Goal: Task Accomplishment & Management: Complete application form

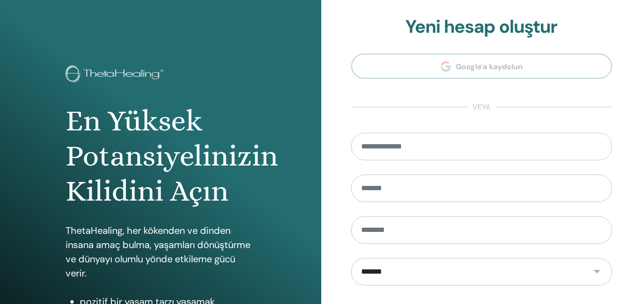
scroll to position [151, 0]
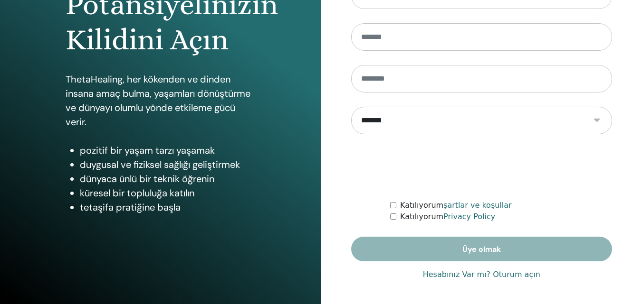
type input "**********"
click at [455, 278] on link "Hesabınız Var mı? Oturum açın" at bounding box center [481, 274] width 117 height 11
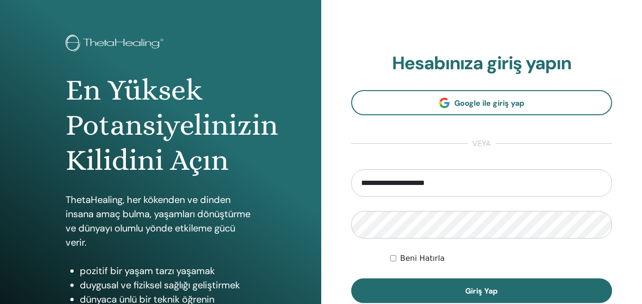
scroll to position [142, 0]
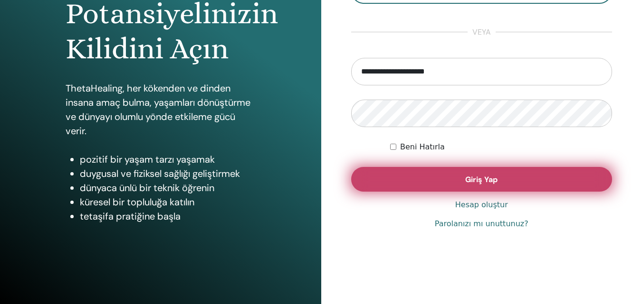
click at [474, 171] on button "Giriş Yap" at bounding box center [481, 179] width 261 height 25
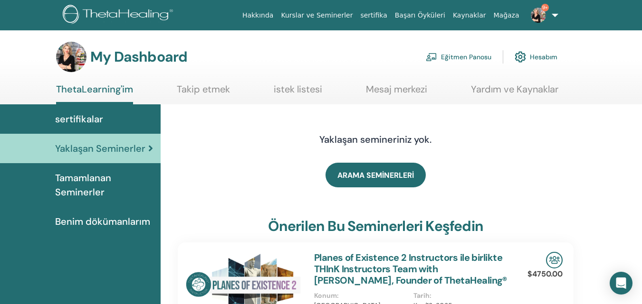
click at [469, 56] on link "Eğitmen Panosu" at bounding box center [458, 57] width 66 height 21
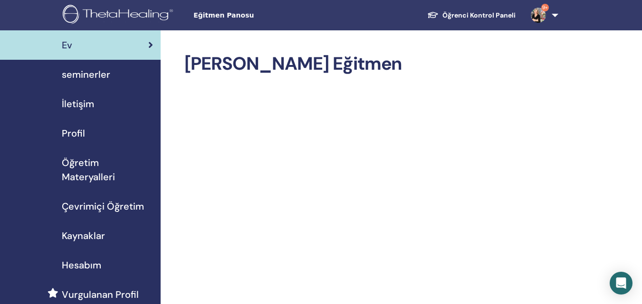
click at [85, 78] on span "seminerler" at bounding box center [86, 74] width 48 height 14
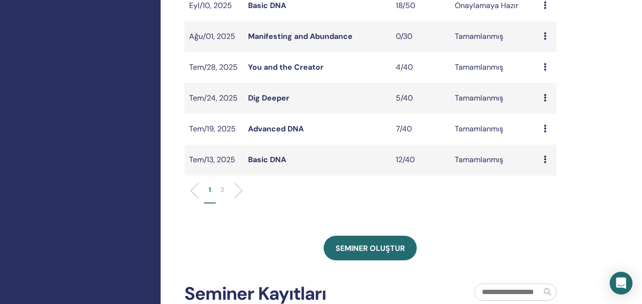
scroll to position [332, 0]
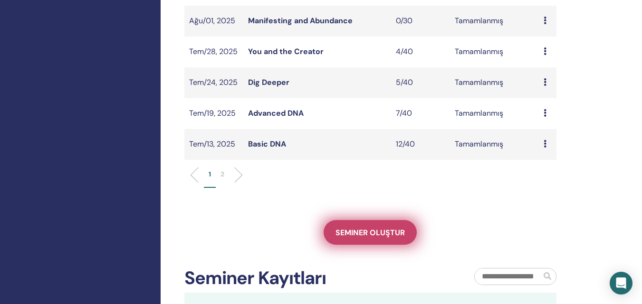
click at [370, 235] on span "Seminer oluştur" at bounding box center [369, 233] width 69 height 10
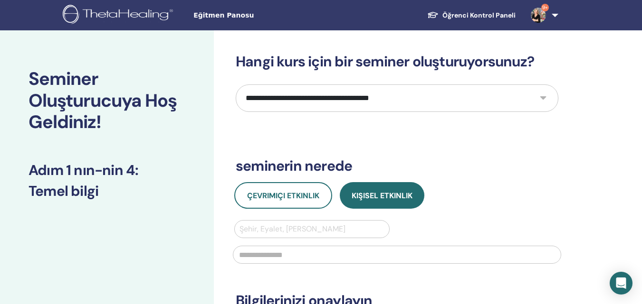
click at [558, 97] on div "**********" at bounding box center [428, 285] width 428 height 511
click at [551, 99] on select "**********" at bounding box center [397, 99] width 322 height 28
select select "*"
click at [236, 85] on select "**********" at bounding box center [397, 99] width 322 height 28
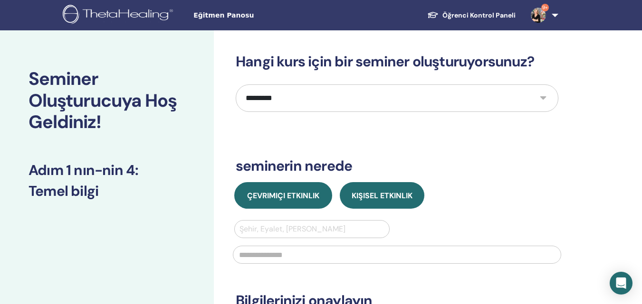
click at [304, 195] on span "Çevrimiçi Etkinlik" at bounding box center [283, 196] width 72 height 10
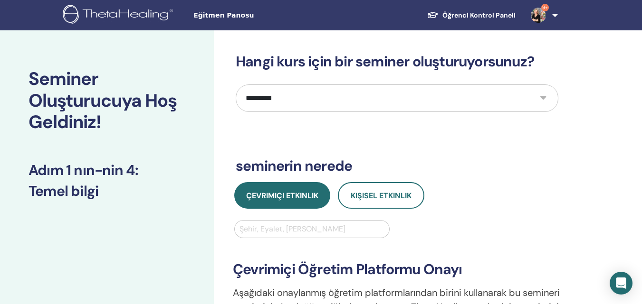
click at [301, 227] on div at bounding box center [311, 229] width 145 height 13
click at [512, 229] on div "**********" at bounding box center [397, 300] width 340 height 161
click at [299, 234] on div at bounding box center [311, 229] width 145 height 13
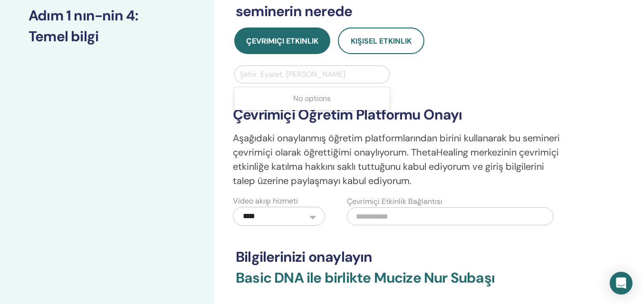
scroll to position [142, 0]
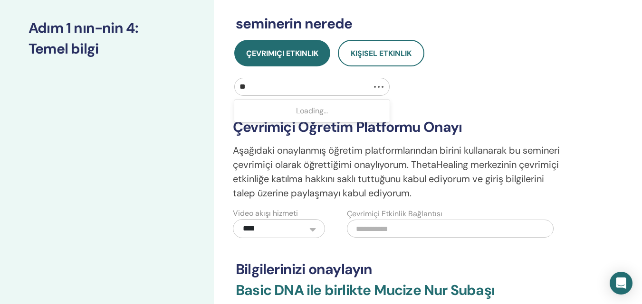
type input "*"
type input "*******"
drag, startPoint x: 297, startPoint y: 85, endPoint x: 210, endPoint y: 86, distance: 86.4
click at [210, 86] on div "**********" at bounding box center [321, 190] width 642 height 605
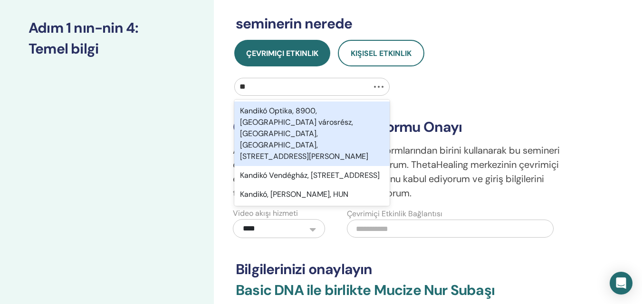
type input "*"
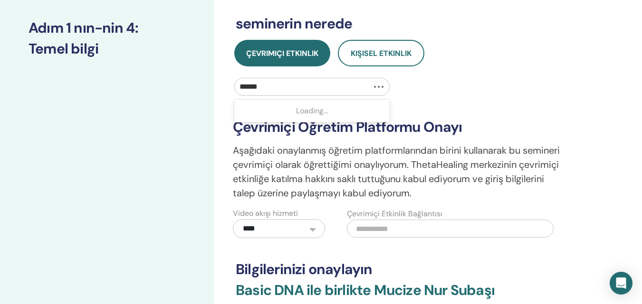
type input "*******"
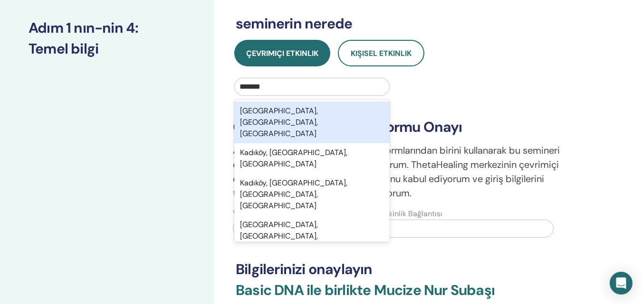
click at [291, 108] on div "Kadıköy, İstanbul, TUR" at bounding box center [311, 123] width 155 height 42
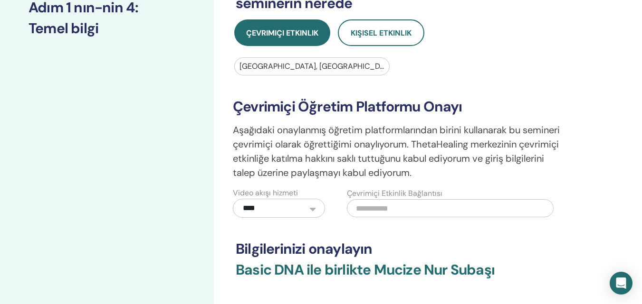
scroll to position [237, 0]
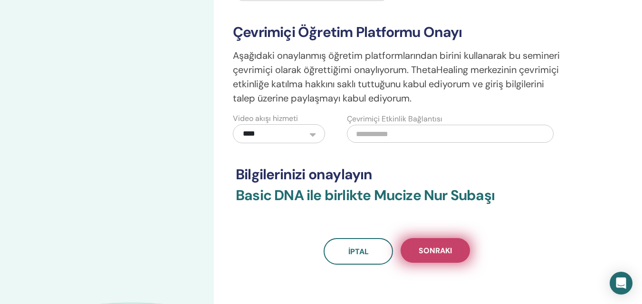
click at [438, 246] on button "Sonraki" at bounding box center [434, 250] width 69 height 25
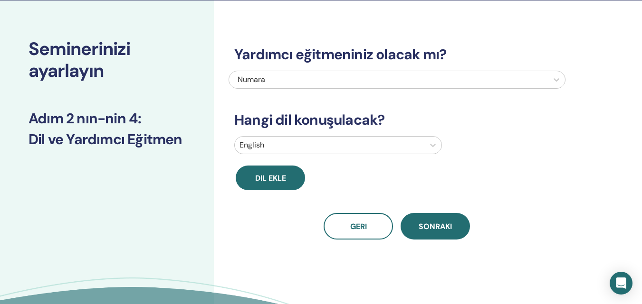
scroll to position [0, 0]
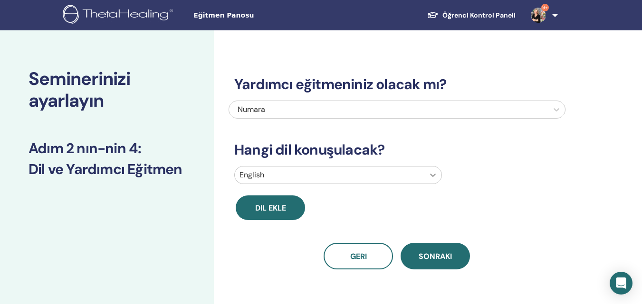
click at [431, 175] on icon at bounding box center [433, 175] width 6 height 3
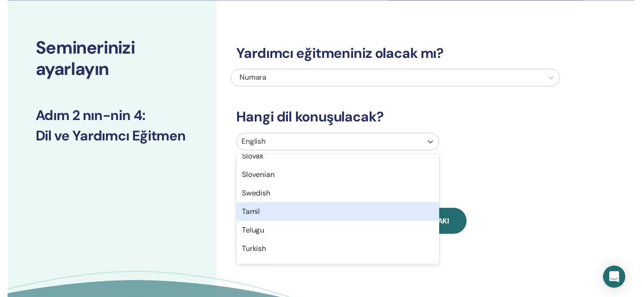
scroll to position [760, 0]
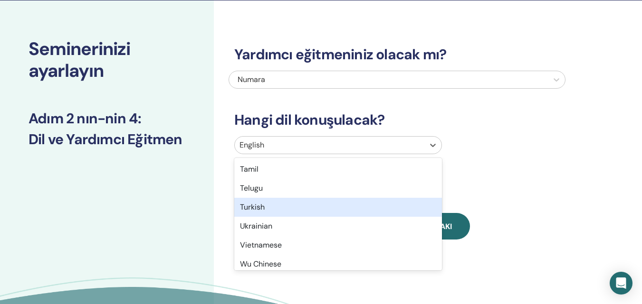
click at [326, 203] on div "Turkish" at bounding box center [338, 207] width 208 height 19
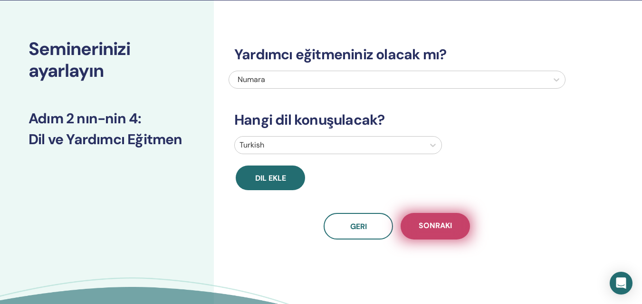
click at [434, 227] on span "Sonraki" at bounding box center [434, 227] width 33 height 12
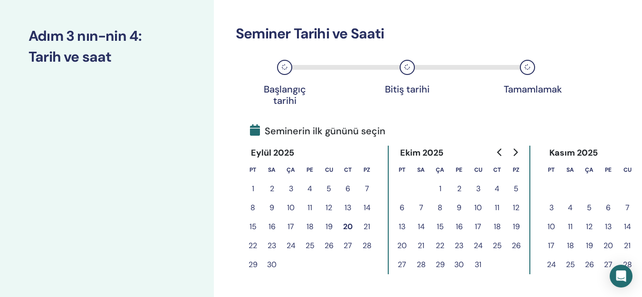
scroll to position [125, 0]
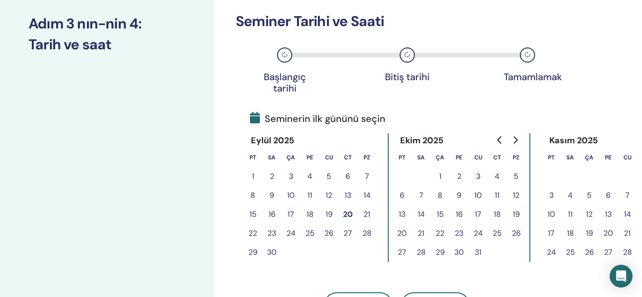
click at [349, 214] on button "20" at bounding box center [347, 214] width 19 height 19
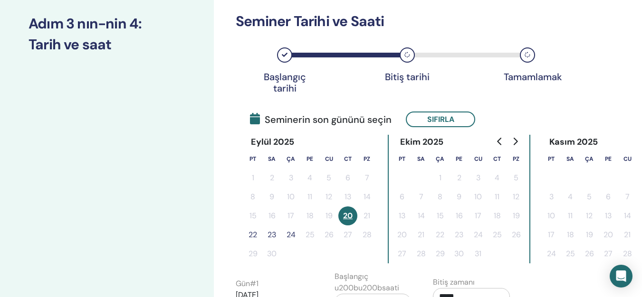
click at [373, 220] on tr "15 16 17 18 19 20 21" at bounding box center [309, 216] width 133 height 19
click at [349, 217] on button "20" at bounding box center [347, 216] width 19 height 19
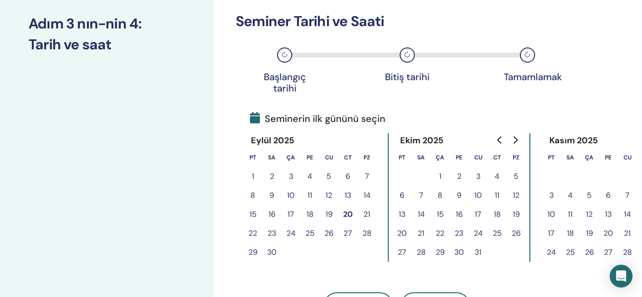
click at [364, 215] on button "21" at bounding box center [366, 214] width 19 height 19
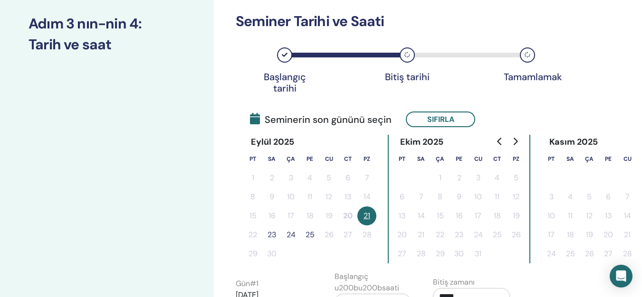
click at [256, 228] on tbody "1 2 3 4 5 6 7 8 9 10 11 12 13 14 15 16 17 18 19 20 21 22 23 24 25 26 27 28 29 30" at bounding box center [309, 216] width 133 height 95
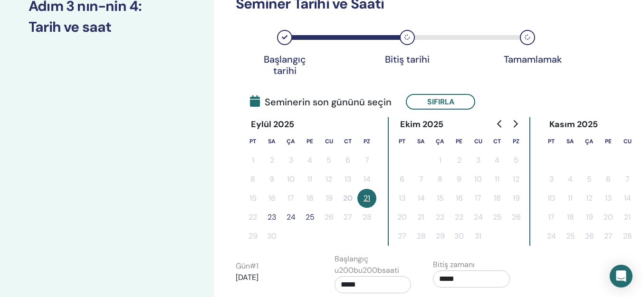
scroll to position [190, 0]
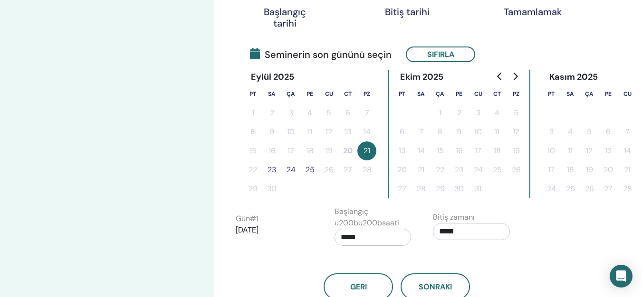
click at [370, 153] on button "21" at bounding box center [366, 151] width 19 height 19
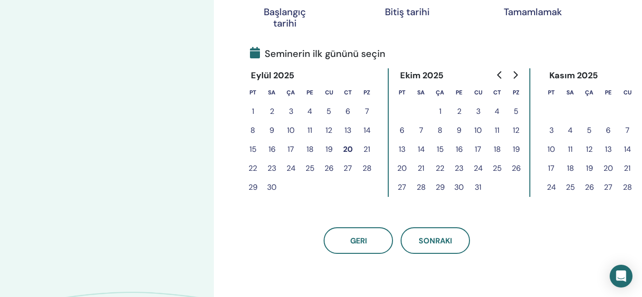
click at [346, 148] on button "20" at bounding box center [347, 149] width 19 height 19
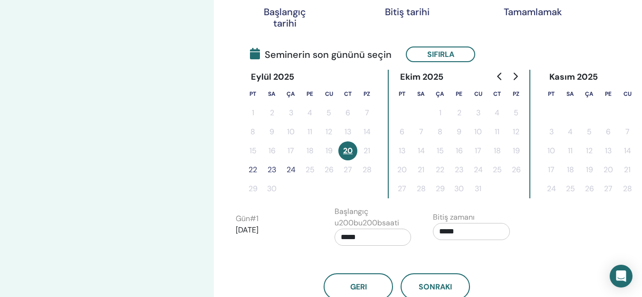
click at [362, 165] on tbody "1 2 3 4 5 6 7 8 9 10 11 12 13 14 15 16 17 18 19 20 21 22 23 24 25 26 27 28 29 30" at bounding box center [309, 151] width 133 height 95
click at [470, 230] on input "*****" at bounding box center [471, 231] width 77 height 17
click at [528, 263] on div "Geri Sonraki" at bounding box center [396, 275] width 337 height 49
click at [303, 171] on tr "22 23 24 25 26 27 28" at bounding box center [309, 170] width 133 height 19
click at [293, 170] on button "24" at bounding box center [290, 170] width 19 height 19
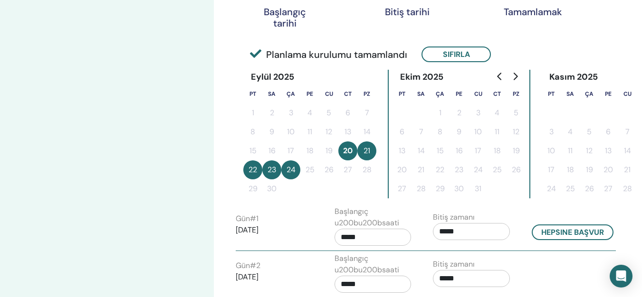
click at [370, 152] on button "21" at bounding box center [366, 151] width 19 height 19
click at [351, 148] on button "20" at bounding box center [347, 151] width 19 height 19
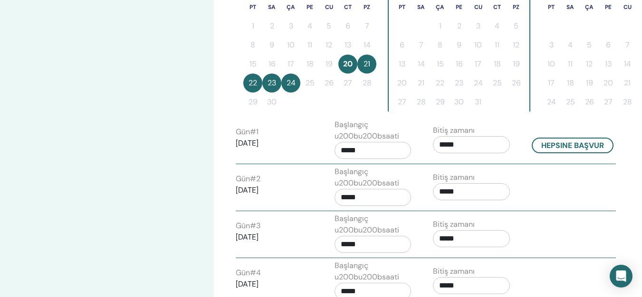
scroll to position [237, 0]
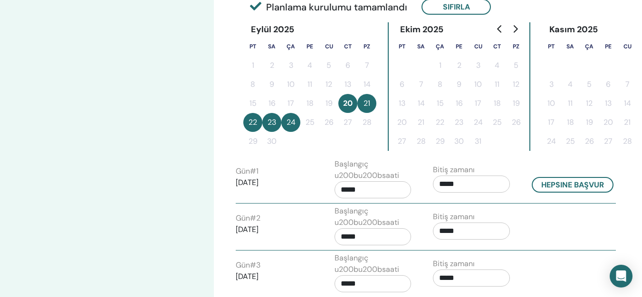
click at [350, 104] on button "20" at bounding box center [347, 103] width 19 height 19
click at [277, 120] on button "23" at bounding box center [271, 122] width 19 height 19
click at [273, 121] on button "23" at bounding box center [271, 122] width 19 height 19
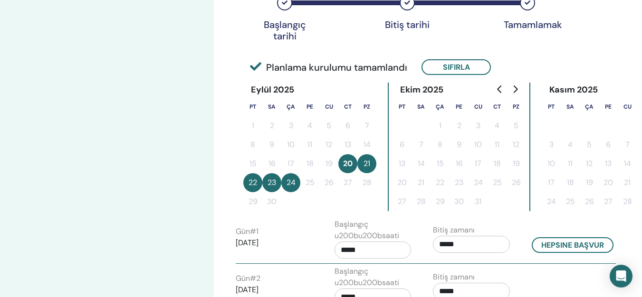
scroll to position [142, 0]
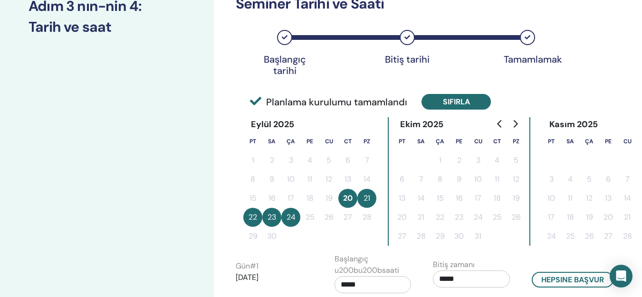
click at [460, 101] on button "Sıfırla" at bounding box center [455, 102] width 69 height 16
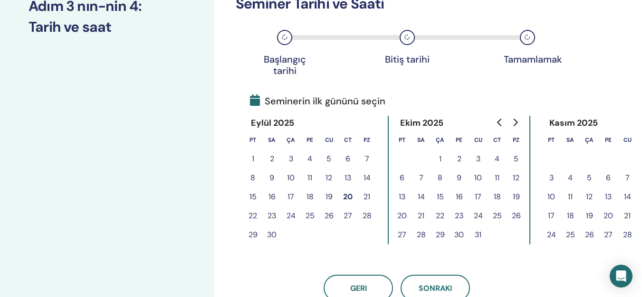
drag, startPoint x: 345, startPoint y: 193, endPoint x: 268, endPoint y: 215, distance: 80.0
click at [268, 215] on tbody "1 2 3 4 5 6 7 8 9 10 11 12 13 14 15 16 17 18 19 20 21 22 23 24 25 26 27 28 29 30" at bounding box center [309, 197] width 133 height 95
click at [273, 214] on button "23" at bounding box center [271, 216] width 19 height 19
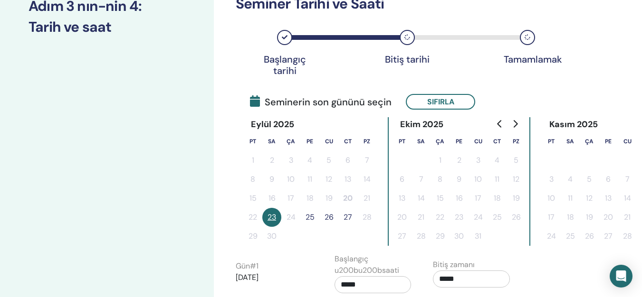
click at [275, 213] on button "23" at bounding box center [271, 217] width 19 height 19
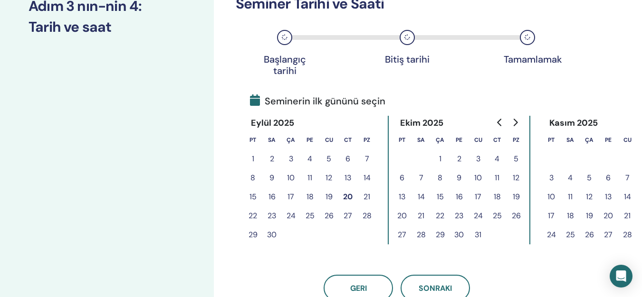
drag, startPoint x: 347, startPoint y: 198, endPoint x: 367, endPoint y: 200, distance: 20.0
click at [367, 200] on tr "15 16 17 18 19 20 21" at bounding box center [309, 197] width 133 height 19
click at [366, 195] on button "21" at bounding box center [366, 197] width 19 height 19
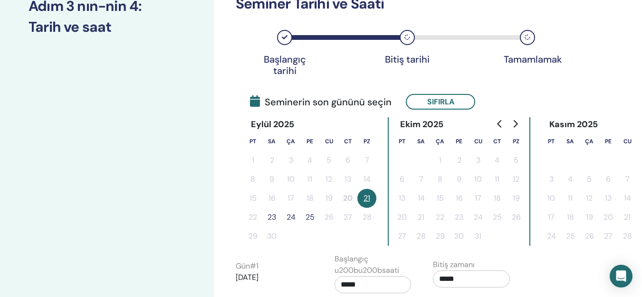
click at [249, 217] on tbody "1 2 3 4 5 6 7 8 9 10 11 12 13 14 15 16 17 18 19 20 21 22 23 24 25 26 27 28 29 30" at bounding box center [309, 198] width 133 height 95
click at [273, 218] on button "23" at bounding box center [271, 217] width 19 height 19
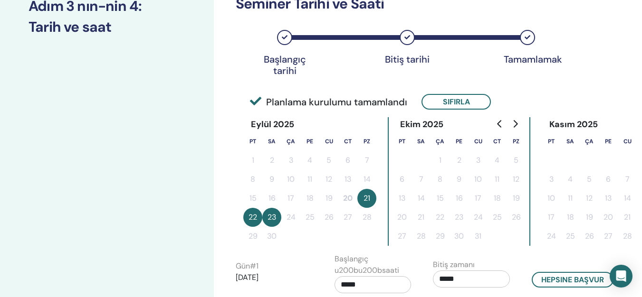
click at [290, 221] on tr "22 23 24 25 26 27 28" at bounding box center [309, 217] width 133 height 19
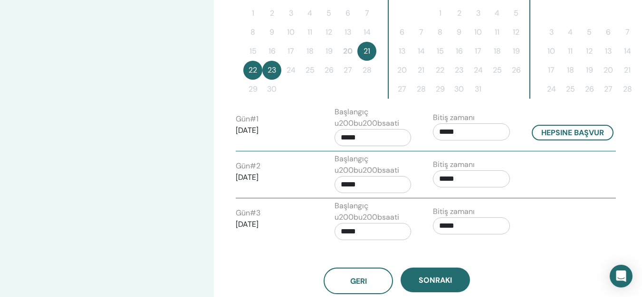
scroll to position [237, 0]
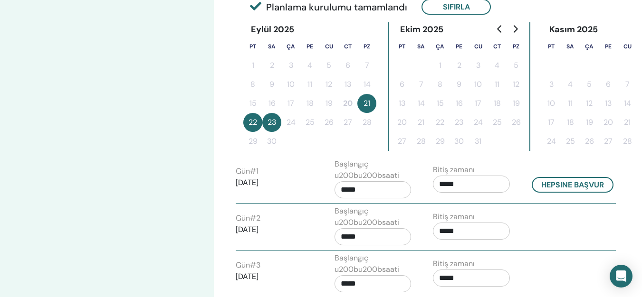
click at [293, 124] on tbody "1 2 3 4 5 6 7 8 9 10 11 12 13 14 15 16 17 18 19 20 21 22 23 24 25 26 27 28 29 30" at bounding box center [309, 103] width 133 height 95
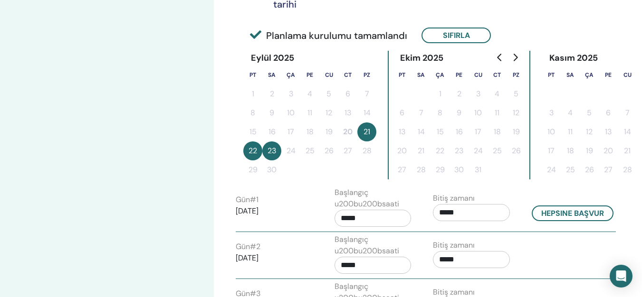
scroll to position [190, 0]
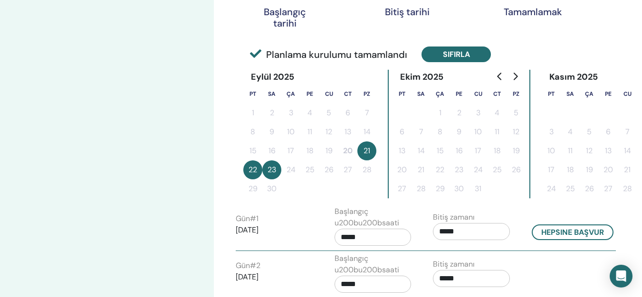
click at [467, 54] on button "Sıfırla" at bounding box center [455, 55] width 69 height 16
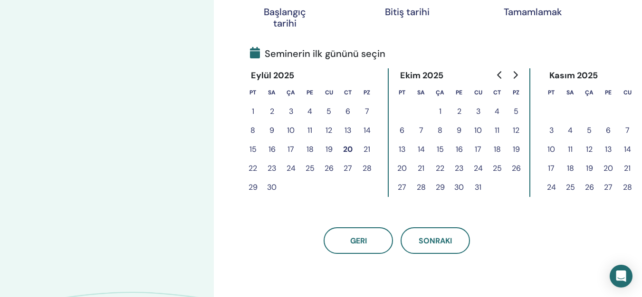
drag, startPoint x: 362, startPoint y: 151, endPoint x: 367, endPoint y: 149, distance: 5.7
click at [366, 153] on button "21" at bounding box center [366, 149] width 19 height 19
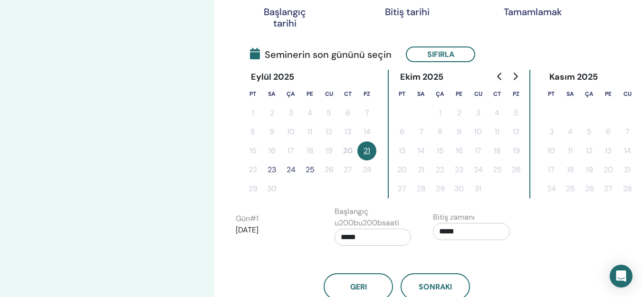
click at [367, 149] on button "21" at bounding box center [366, 151] width 19 height 19
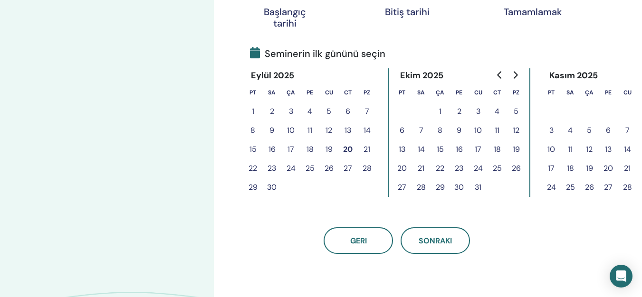
click at [369, 151] on button "21" at bounding box center [366, 149] width 19 height 19
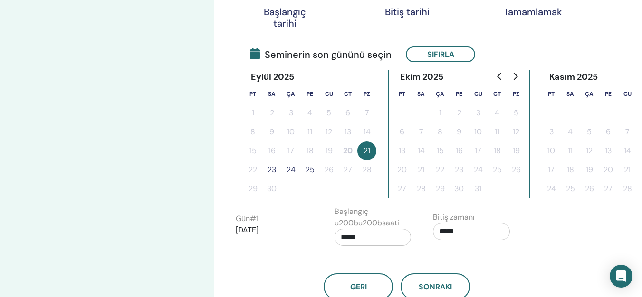
click at [271, 172] on button "23" at bounding box center [271, 170] width 19 height 19
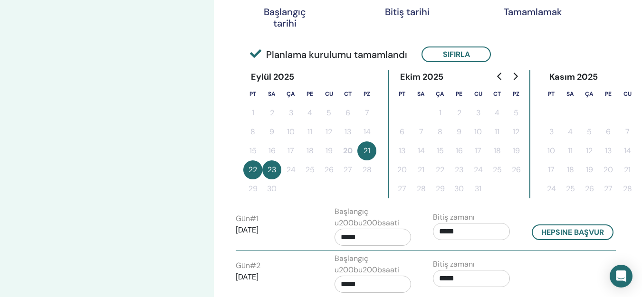
click at [367, 158] on button "21" at bounding box center [366, 151] width 19 height 19
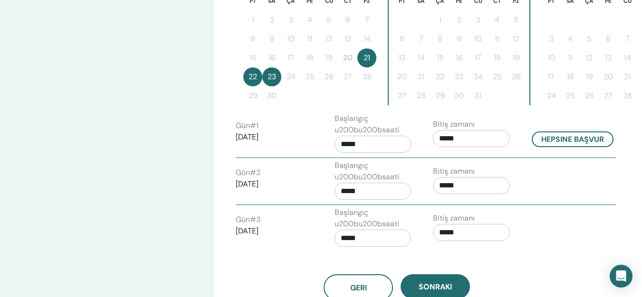
scroll to position [285, 0]
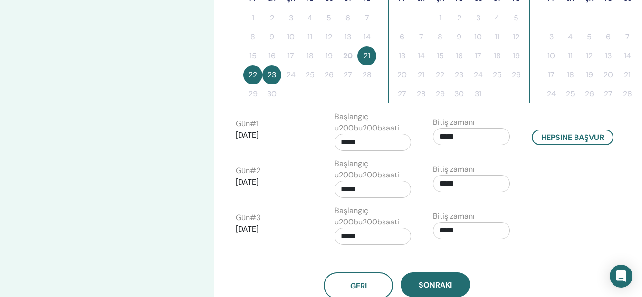
click at [461, 136] on input "*****" at bounding box center [471, 136] width 77 height 17
click at [502, 189] on span "▼" at bounding box center [502, 189] width 19 height 19
click at [501, 162] on span "▲" at bounding box center [502, 160] width 19 height 19
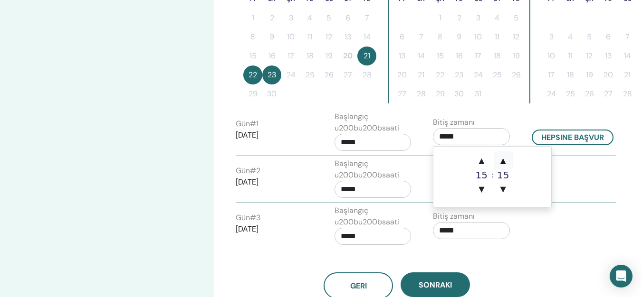
click at [501, 162] on span "▲" at bounding box center [502, 160] width 19 height 19
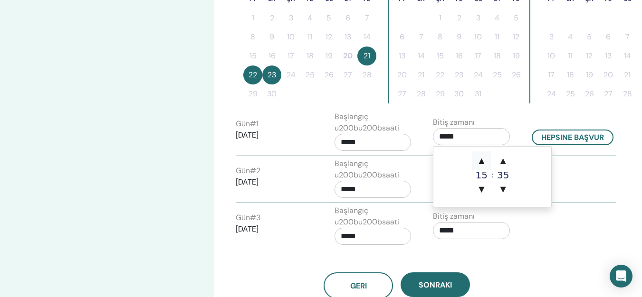
click at [479, 163] on span "▲" at bounding box center [481, 160] width 19 height 19
click at [502, 191] on span "▼" at bounding box center [502, 189] width 19 height 19
click at [502, 190] on span "▼" at bounding box center [502, 189] width 19 height 19
click at [501, 190] on span "▼" at bounding box center [502, 189] width 19 height 19
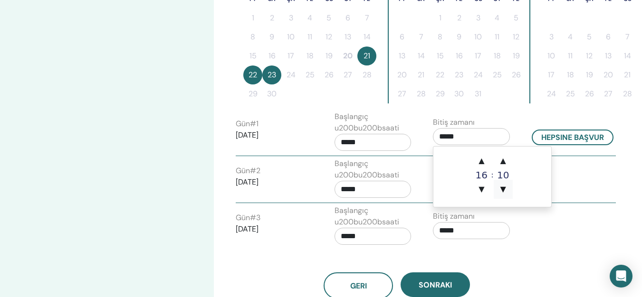
click at [501, 190] on span "▼" at bounding box center [502, 189] width 19 height 19
click at [501, 162] on span "▲" at bounding box center [502, 160] width 19 height 19
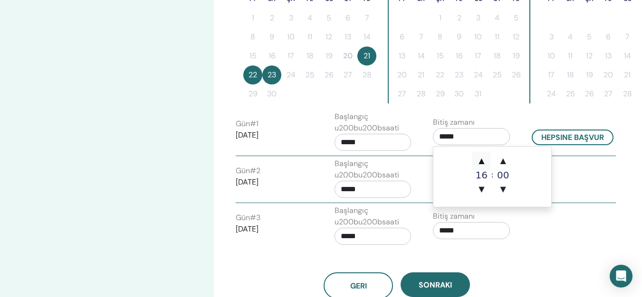
click at [480, 162] on span "▲" at bounding box center [481, 160] width 19 height 19
click at [483, 162] on span "▲" at bounding box center [481, 160] width 19 height 19
click at [482, 187] on span "▼" at bounding box center [481, 189] width 19 height 19
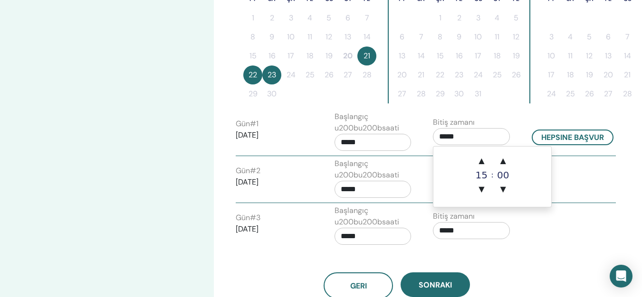
click at [569, 223] on div "Gün # 3 2025/09/23 Başlangıç u200bu200bsaati ***** Bitiş zamanı *****" at bounding box center [425, 227] width 394 height 45
click at [464, 136] on input "*****" at bounding box center [471, 136] width 77 height 17
click at [480, 161] on span "▲" at bounding box center [481, 160] width 19 height 19
click at [485, 189] on span "▼" at bounding box center [481, 189] width 19 height 19
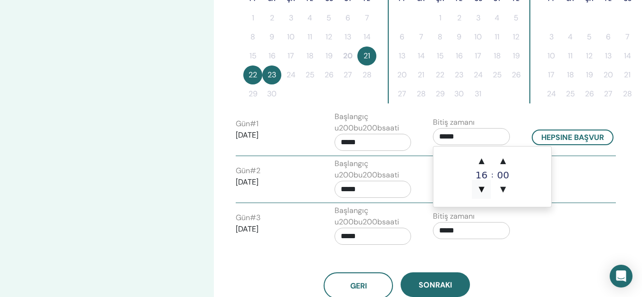
click at [485, 189] on span "▼" at bounding box center [481, 189] width 19 height 19
click at [477, 159] on span "▲" at bounding box center [481, 160] width 19 height 19
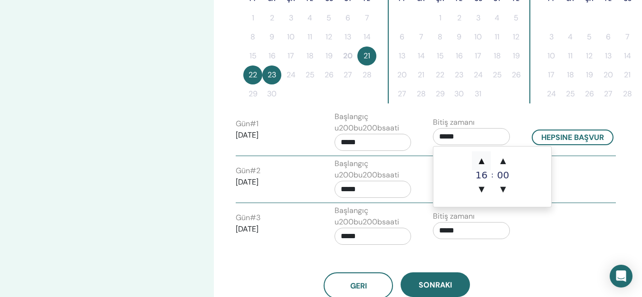
click at [477, 159] on span "▲" at bounding box center [481, 160] width 19 height 19
type input "*****"
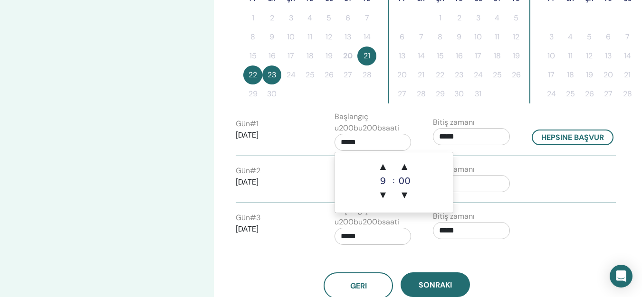
click at [369, 141] on input "*****" at bounding box center [372, 142] width 77 height 17
click at [385, 166] on span "▲" at bounding box center [382, 166] width 19 height 19
click at [385, 195] on span "▼" at bounding box center [382, 195] width 19 height 19
click at [385, 168] on span "▲" at bounding box center [382, 166] width 19 height 19
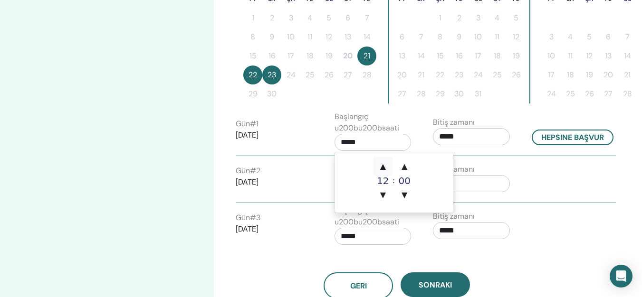
click at [385, 168] on span "▲" at bounding box center [382, 166] width 19 height 19
click at [384, 168] on span "▲" at bounding box center [382, 166] width 19 height 19
type input "*****"
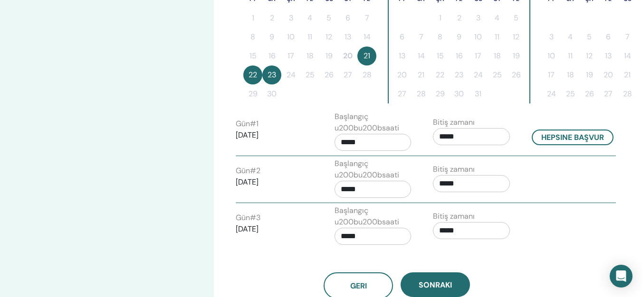
click at [493, 194] on div "Bitiş zamanı *****" at bounding box center [471, 180] width 77 height 33
click at [557, 140] on button "Hepsine başvur" at bounding box center [572, 138] width 82 height 16
type input "*****"
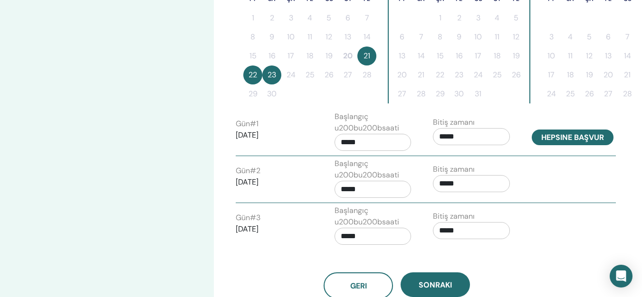
type input "*****"
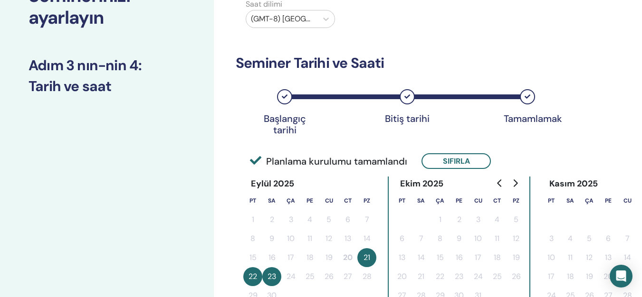
scroll to position [95, 0]
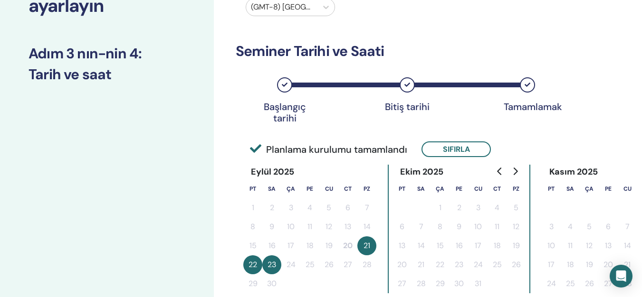
click at [368, 252] on button "21" at bounding box center [366, 245] width 19 height 19
click at [302, 265] on tbody "1 2 3 4 5 6 7 8 9 10 11 12 13 14 15 16 17 18 19 20 21 22 23 24 25 26 27 28 29 30" at bounding box center [309, 245] width 133 height 95
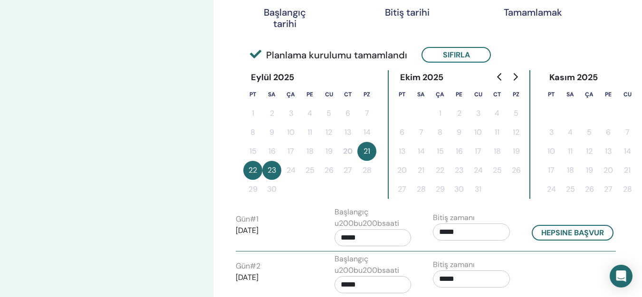
scroll to position [190, 0]
click at [362, 149] on button "21" at bounding box center [366, 151] width 19 height 19
click at [365, 150] on button "21" at bounding box center [366, 151] width 19 height 19
click at [448, 59] on button "Sıfırla" at bounding box center [455, 55] width 69 height 16
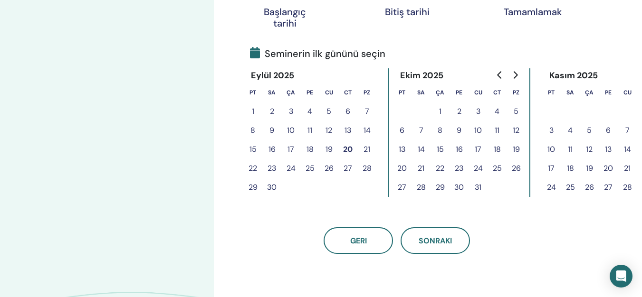
drag, startPoint x: 368, startPoint y: 150, endPoint x: 252, endPoint y: 162, distance: 116.5
click at [252, 162] on tbody "1 2 3 4 5 6 7 8 9 10 11 12 13 14 15 16 17 18 19 20 21 22 23 24 25 26 27 28 29 30" at bounding box center [309, 149] width 133 height 95
click at [368, 151] on button "21" at bounding box center [366, 149] width 19 height 19
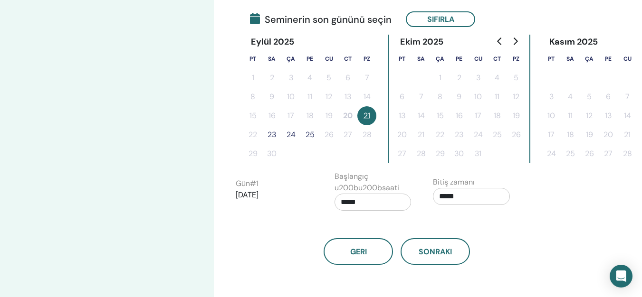
scroll to position [237, 0]
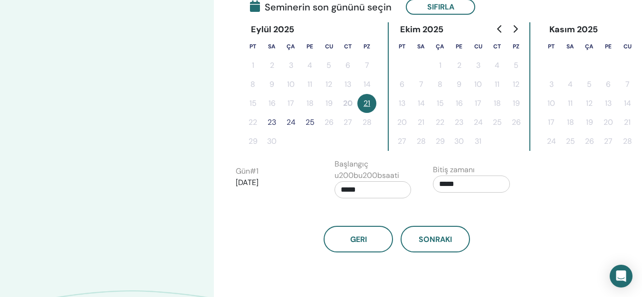
click at [372, 105] on button "21" at bounding box center [366, 103] width 19 height 19
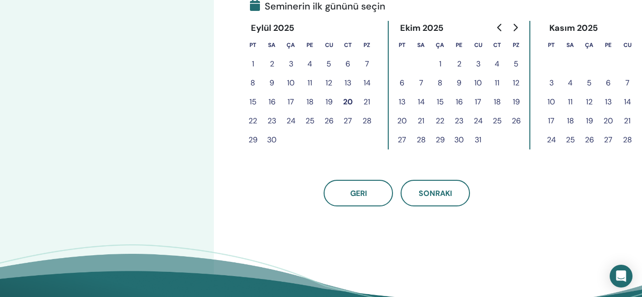
click at [367, 109] on button "21" at bounding box center [366, 102] width 19 height 19
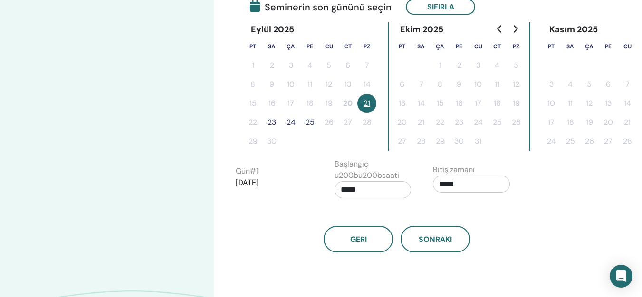
click at [374, 108] on button "21" at bounding box center [366, 103] width 19 height 19
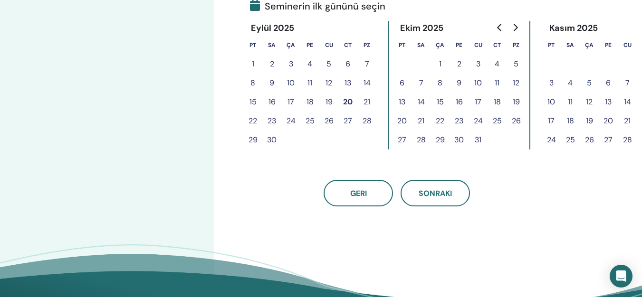
drag, startPoint x: 253, startPoint y: 121, endPoint x: 267, endPoint y: 121, distance: 14.3
click at [267, 121] on tr "22 23 24 25 26 27 28" at bounding box center [309, 121] width 133 height 19
click at [255, 122] on button "22" at bounding box center [252, 121] width 19 height 19
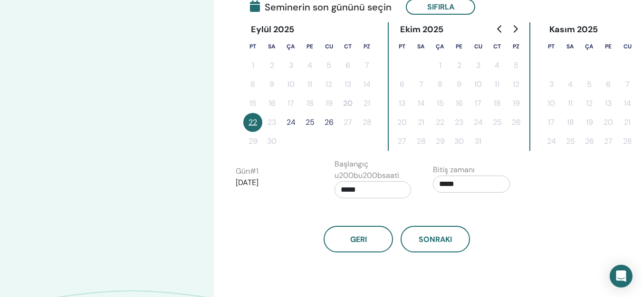
click at [290, 125] on button "24" at bounding box center [290, 122] width 19 height 19
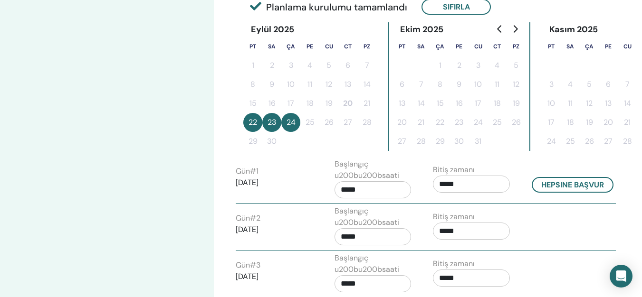
click at [311, 124] on tr "22 23 24 25 26 27 28" at bounding box center [309, 122] width 133 height 19
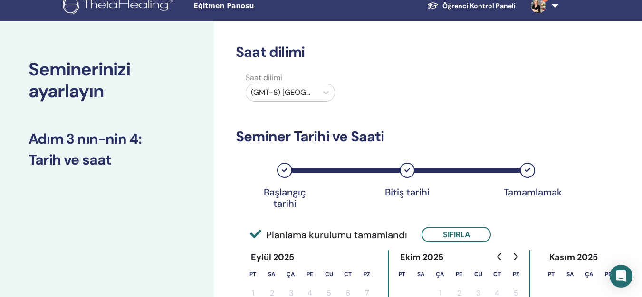
scroll to position [0, 0]
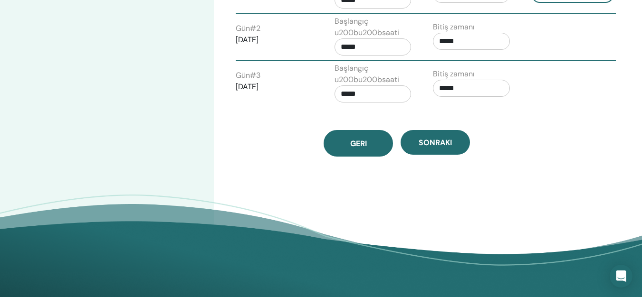
click at [348, 144] on button "Geri" at bounding box center [357, 143] width 69 height 27
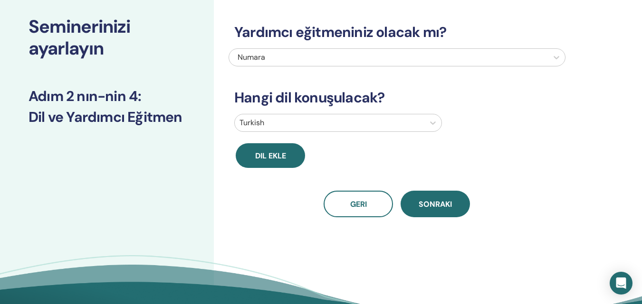
scroll to position [33, 0]
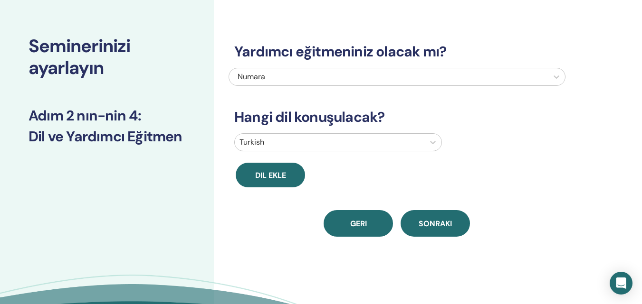
click at [359, 213] on button "Geri" at bounding box center [357, 223] width 69 height 27
select select "*"
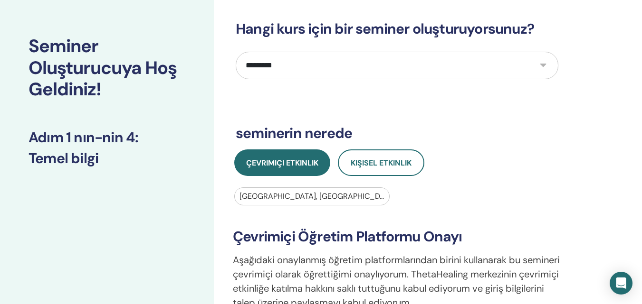
click at [547, 67] on select "**********" at bounding box center [397, 66] width 322 height 28
click at [236, 52] on select "**********" at bounding box center [397, 66] width 322 height 28
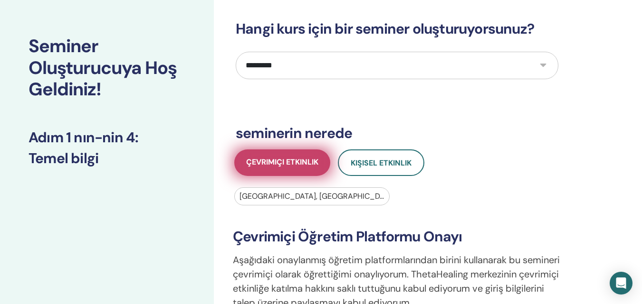
click at [293, 161] on span "Çevrimiçi Etkinlik" at bounding box center [282, 163] width 72 height 12
click at [297, 167] on span "Çevrimiçi Etkinlik" at bounding box center [282, 163] width 72 height 12
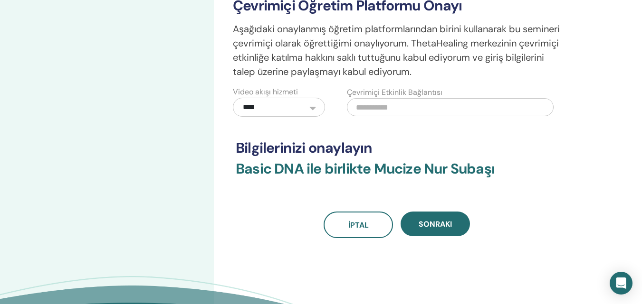
scroll to position [270, 0]
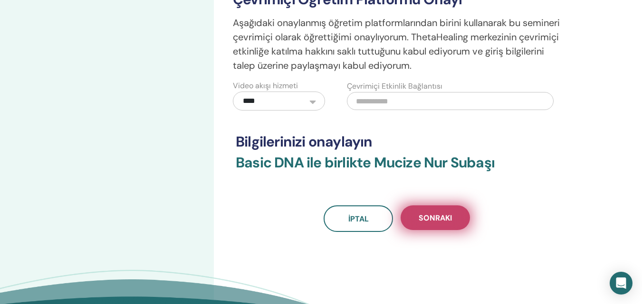
click at [435, 217] on span "Sonraki" at bounding box center [434, 218] width 33 height 10
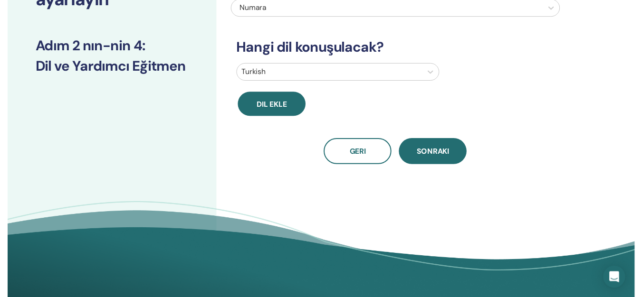
scroll to position [33, 0]
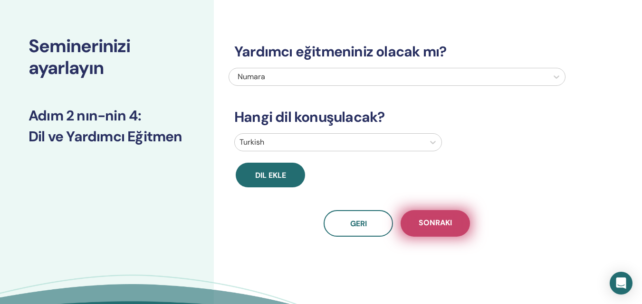
click at [431, 225] on span "Sonraki" at bounding box center [434, 224] width 33 height 12
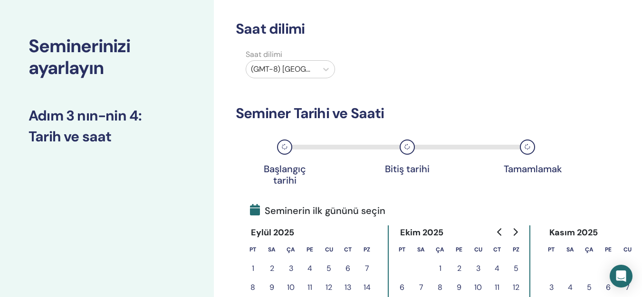
scroll to position [128, 0]
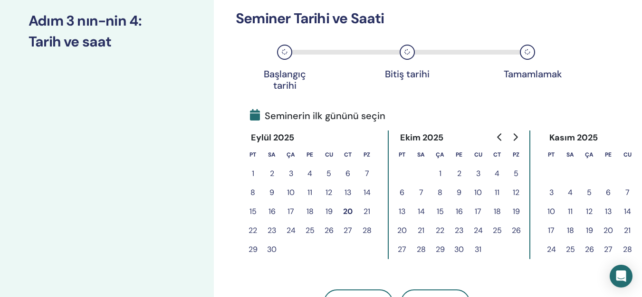
drag, startPoint x: 351, startPoint y: 212, endPoint x: 367, endPoint y: 212, distance: 15.7
click at [367, 212] on tr "15 16 17 18 19 20 21" at bounding box center [309, 211] width 133 height 19
click at [367, 212] on button "21" at bounding box center [366, 211] width 19 height 19
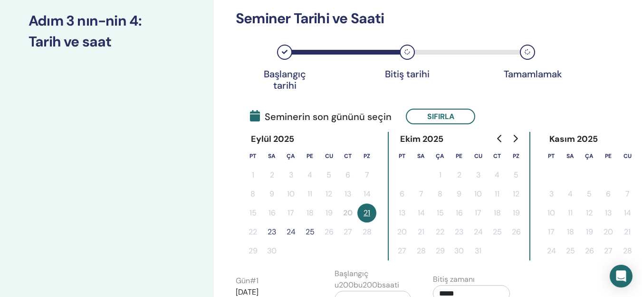
click at [367, 212] on button "21" at bounding box center [366, 213] width 19 height 19
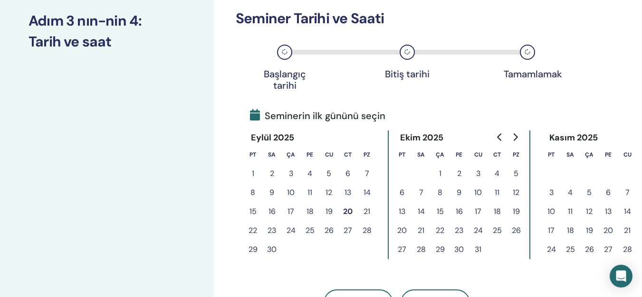
click at [367, 212] on button "21" at bounding box center [366, 211] width 19 height 19
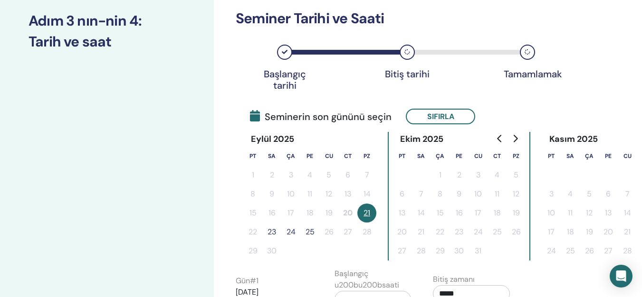
click at [367, 212] on button "21" at bounding box center [366, 213] width 19 height 19
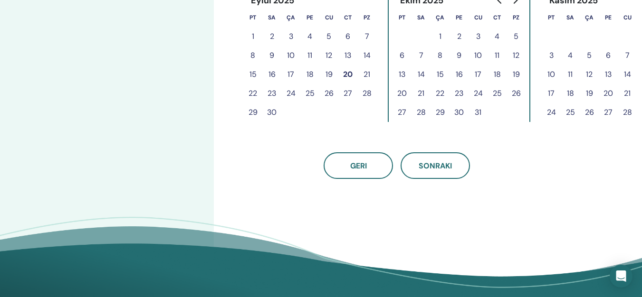
scroll to position [270, 0]
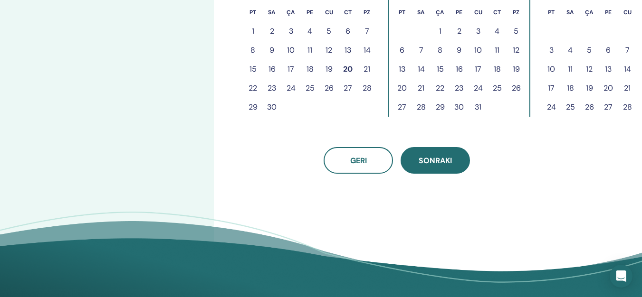
click at [425, 171] on button "Sonraki" at bounding box center [434, 160] width 69 height 27
click at [249, 87] on button "22" at bounding box center [252, 88] width 19 height 19
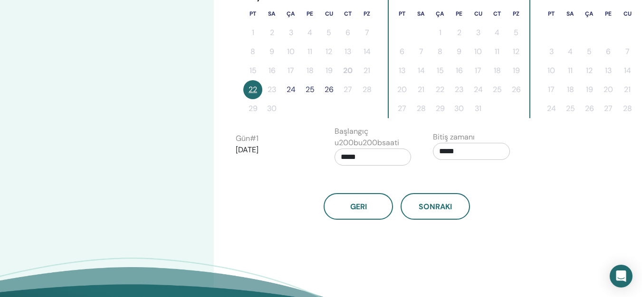
click at [254, 86] on button "22" at bounding box center [252, 89] width 19 height 19
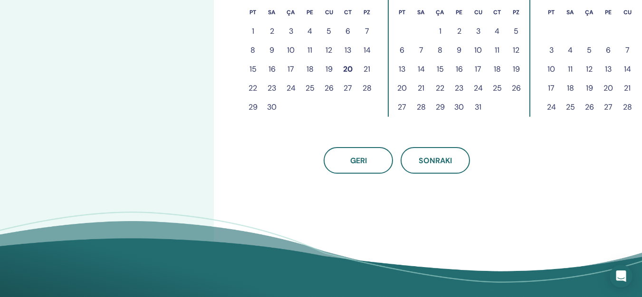
drag, startPoint x: 254, startPoint y: 86, endPoint x: 313, endPoint y: 84, distance: 59.4
click at [313, 84] on tr "22 23 24 25 26 27 28" at bounding box center [309, 88] width 133 height 19
click at [312, 87] on button "25" at bounding box center [309, 88] width 19 height 19
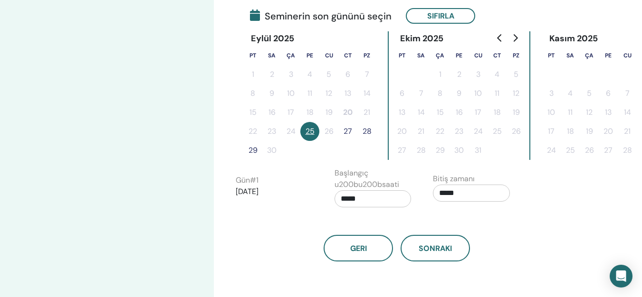
scroll to position [223, 0]
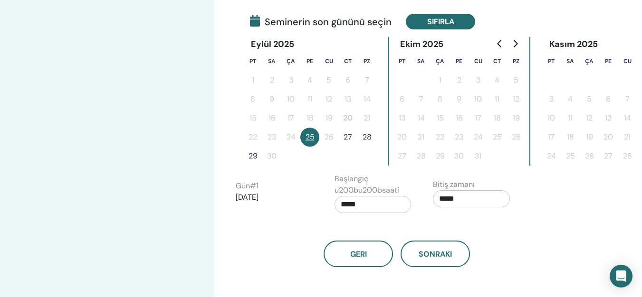
click at [434, 24] on button "Sıfırla" at bounding box center [440, 22] width 69 height 16
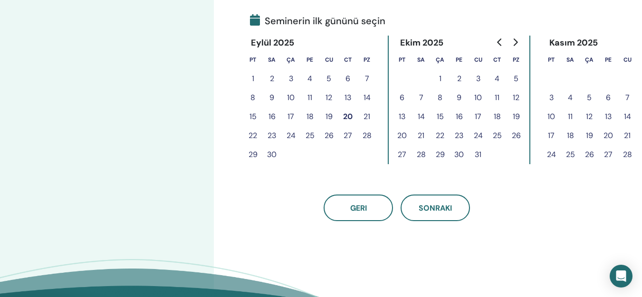
click at [351, 135] on button "27" at bounding box center [347, 135] width 19 height 19
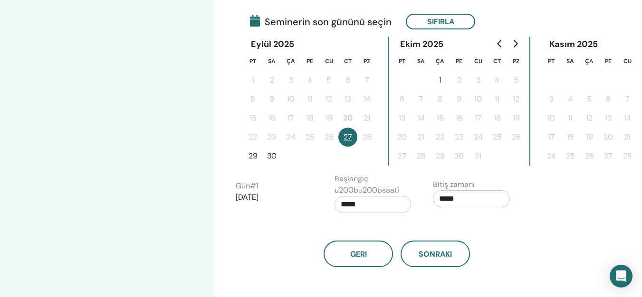
click at [444, 80] on button "1" at bounding box center [439, 80] width 19 height 19
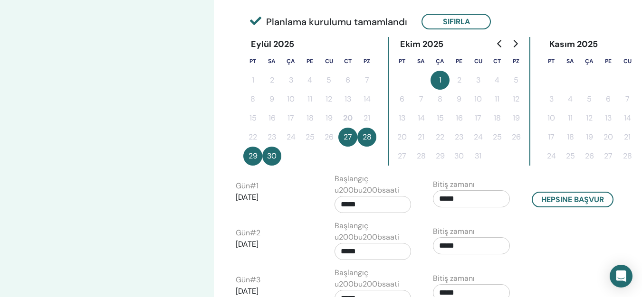
click at [455, 22] on button "Sıfırla" at bounding box center [455, 22] width 69 height 16
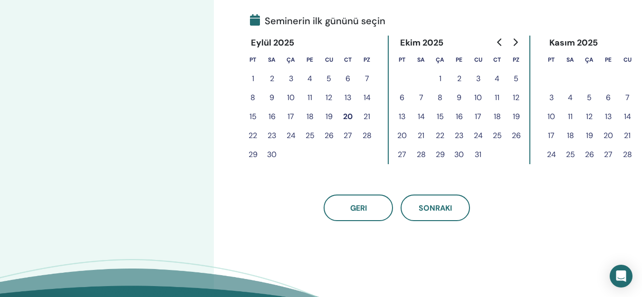
click at [348, 119] on button "20" at bounding box center [347, 116] width 19 height 19
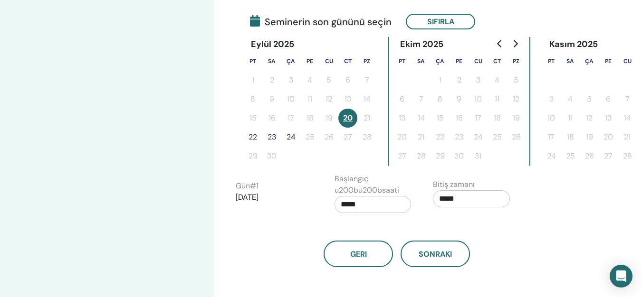
click at [349, 116] on button "20" at bounding box center [347, 118] width 19 height 19
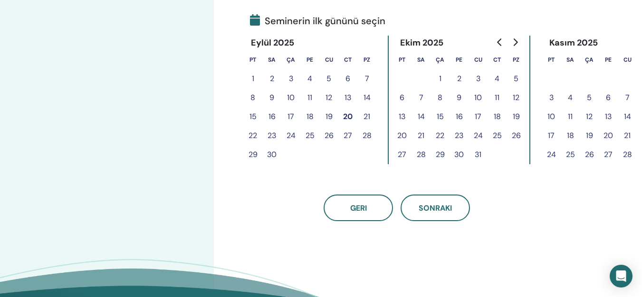
click at [349, 116] on button "20" at bounding box center [347, 116] width 19 height 19
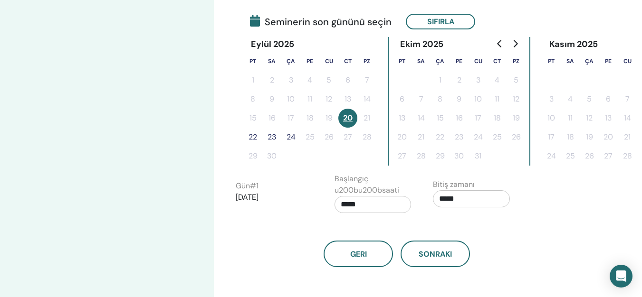
click at [352, 117] on button "20" at bounding box center [347, 118] width 19 height 19
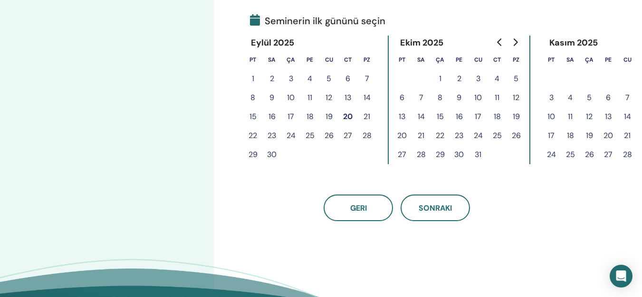
click at [354, 117] on button "20" at bounding box center [347, 116] width 19 height 19
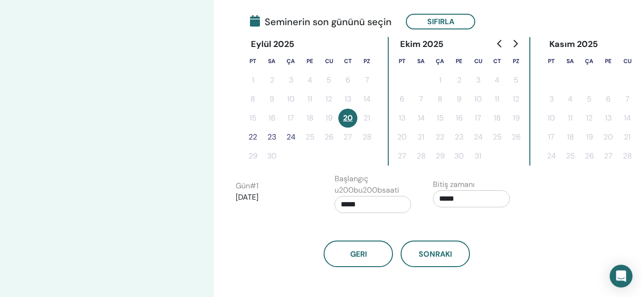
click at [357, 116] on button "20" at bounding box center [347, 118] width 19 height 19
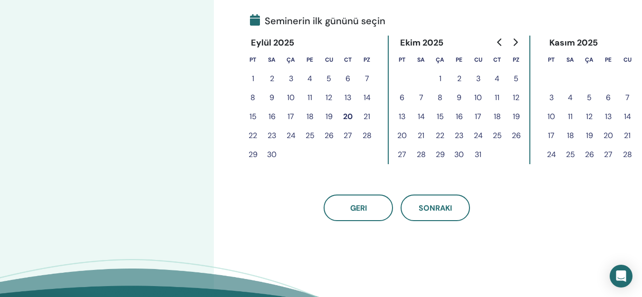
click at [365, 117] on button "21" at bounding box center [366, 116] width 19 height 19
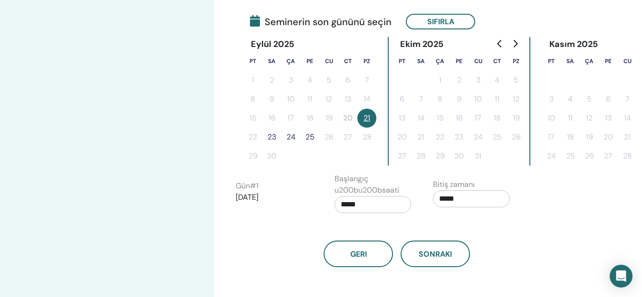
click at [365, 117] on button "21" at bounding box center [366, 118] width 19 height 19
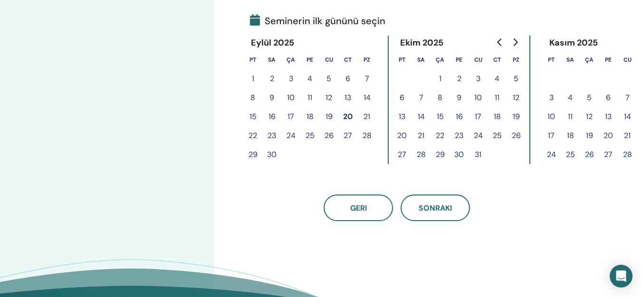
click at [365, 117] on button "21" at bounding box center [366, 116] width 19 height 19
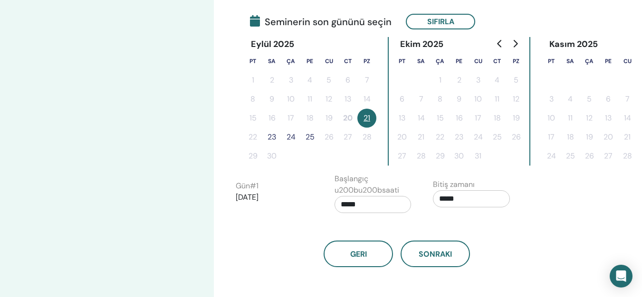
click at [263, 135] on button "23" at bounding box center [271, 137] width 19 height 19
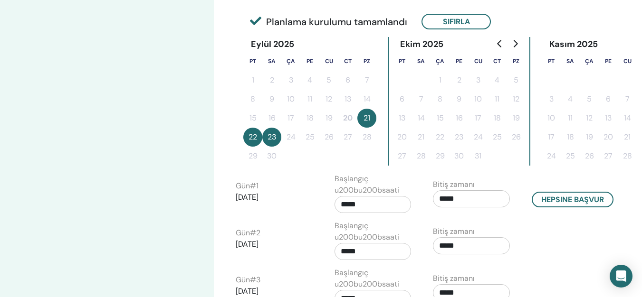
click at [273, 137] on button "23" at bounding box center [271, 137] width 19 height 19
click at [275, 132] on button "23" at bounding box center [271, 137] width 19 height 19
click at [292, 136] on tr "22 23 24 25 26 27 28" at bounding box center [309, 137] width 133 height 19
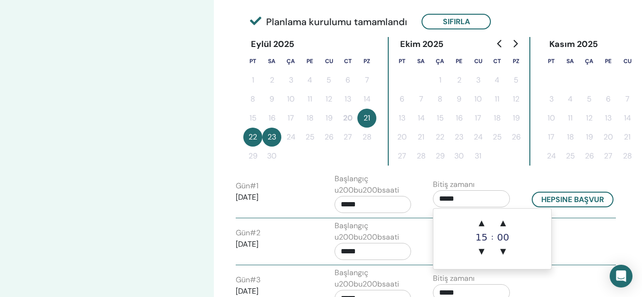
click at [466, 198] on input "*****" at bounding box center [471, 198] width 77 height 17
click at [483, 220] on span "▲" at bounding box center [481, 223] width 19 height 19
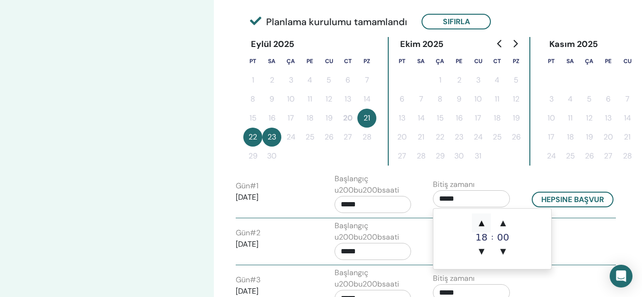
type input "*****"
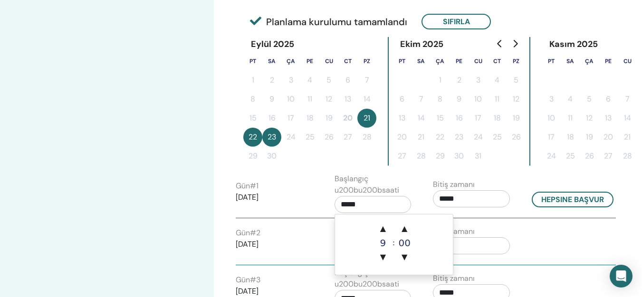
click at [368, 207] on input "*****" at bounding box center [372, 204] width 77 height 17
click at [387, 228] on span "▲" at bounding box center [382, 228] width 19 height 19
click at [385, 228] on span "▲" at bounding box center [382, 228] width 19 height 19
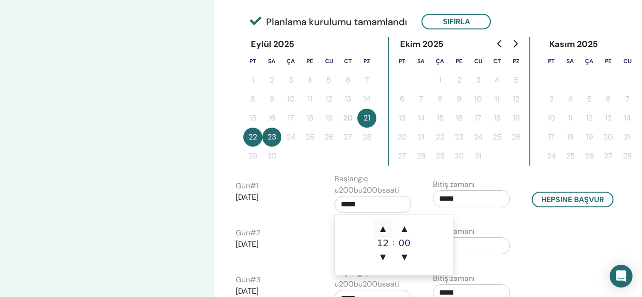
click at [385, 228] on span "▲" at bounding box center [382, 228] width 19 height 19
click at [386, 228] on span "▲" at bounding box center [382, 228] width 19 height 19
click at [382, 257] on span "▼" at bounding box center [382, 257] width 19 height 19
type input "*****"
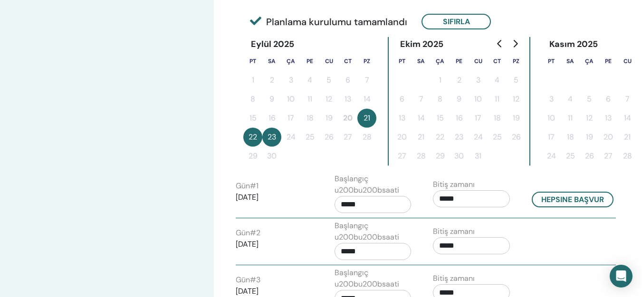
click at [574, 242] on div "Gün # 2 2025/09/22 Başlangıç u200bu200bsaati ***** Bitiş zamanı *****" at bounding box center [425, 242] width 394 height 45
click at [562, 199] on button "Hepsine başvur" at bounding box center [572, 200] width 82 height 16
type input "*****"
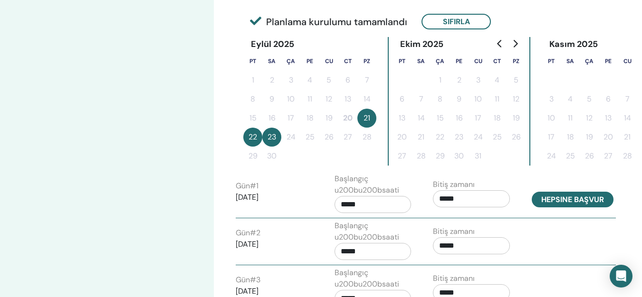
type input "*****"
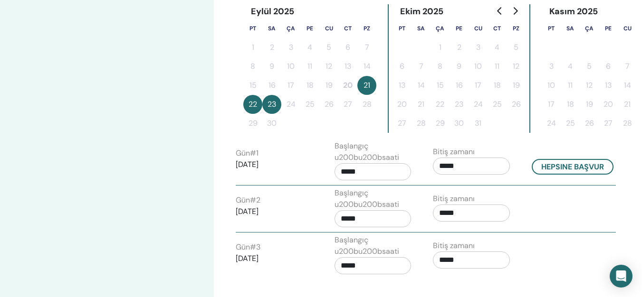
scroll to position [270, 0]
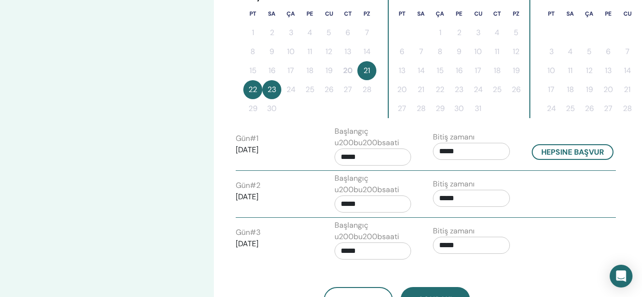
click at [285, 86] on tbody "1 2 3 4 5 6 7 8 9 10 11 12 13 14 15 16 17 18 19 20 21 22 23 24 25 26 27 28 29 30" at bounding box center [309, 70] width 133 height 95
click at [369, 77] on button "21" at bounding box center [366, 70] width 19 height 19
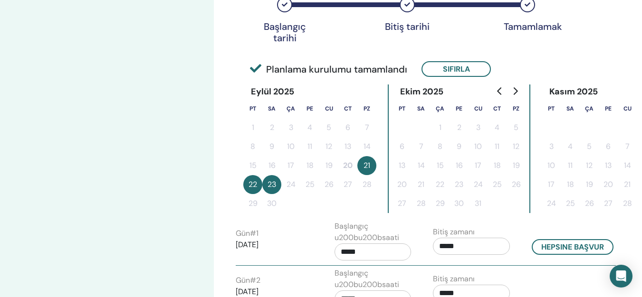
click at [268, 182] on button "23" at bounding box center [271, 184] width 19 height 19
click at [368, 174] on button "21" at bounding box center [366, 165] width 19 height 19
click at [274, 73] on span "Planlama kurulumu tamamlandı" at bounding box center [328, 69] width 157 height 14
click at [412, 14] on div "Başlangıç tarihi Bitiş tarihi Tamamlamak" at bounding box center [397, 12] width 322 height 50
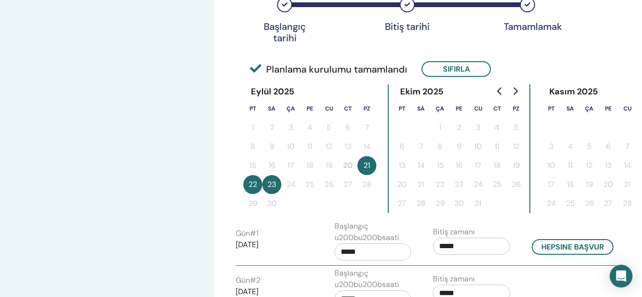
click at [523, 11] on div "Tamamlamak" at bounding box center [527, 4] width 15 height 15
click at [527, 8] on div "Tamamlamak" at bounding box center [527, 4] width 15 height 15
click at [414, 8] on div "Bitiş tarihi" at bounding box center [406, 4] width 15 height 15
click at [411, 7] on div "Bitiş tarihi" at bounding box center [406, 4] width 15 height 15
click at [410, 7] on div "Başlangıç tarihi Bitiş tarihi Tamamlamak" at bounding box center [397, 12] width 322 height 50
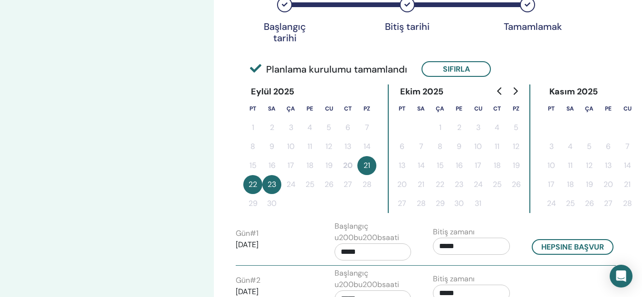
scroll to position [161, 0]
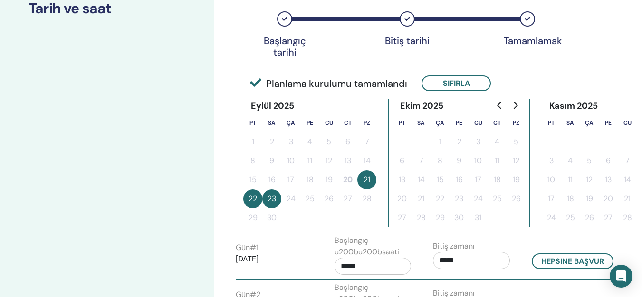
click at [406, 15] on div "Bitiş tarihi" at bounding box center [406, 18] width 15 height 15
click at [449, 84] on button "Sıfırla" at bounding box center [455, 84] width 69 height 16
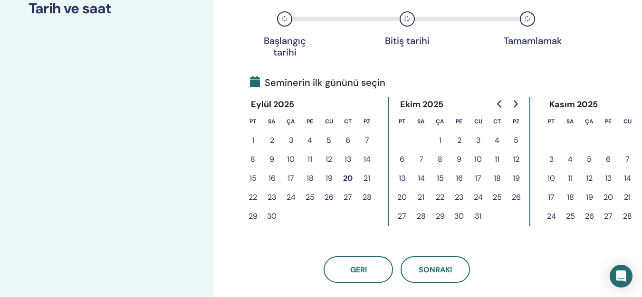
click at [366, 180] on button "21" at bounding box center [366, 178] width 19 height 19
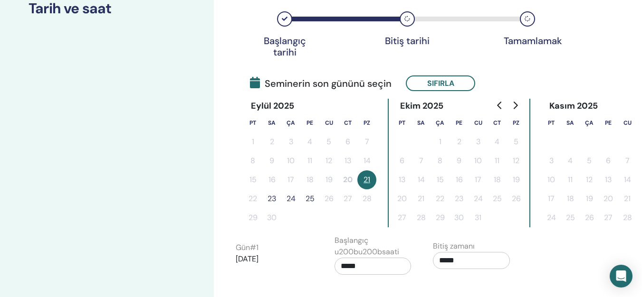
click at [366, 180] on button "21" at bounding box center [366, 179] width 19 height 19
click at [267, 198] on button "23" at bounding box center [271, 198] width 19 height 19
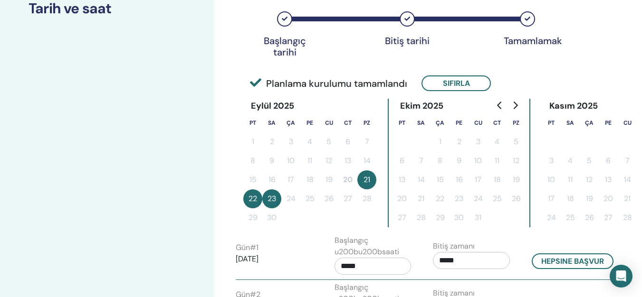
click at [267, 198] on button "23" at bounding box center [271, 198] width 19 height 19
click at [372, 180] on button "21" at bounding box center [366, 179] width 19 height 19
click at [446, 77] on button "Sıfırla" at bounding box center [455, 84] width 69 height 16
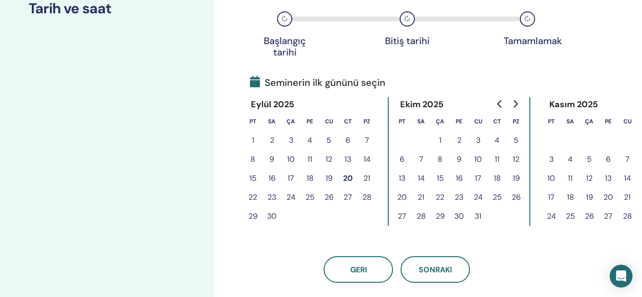
click at [294, 198] on button "24" at bounding box center [290, 197] width 19 height 19
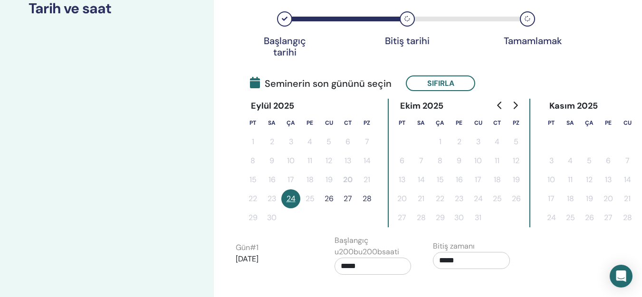
click at [311, 198] on tr "22 23 24 25 26 27 28" at bounding box center [309, 198] width 133 height 19
click at [300, 198] on button "24" at bounding box center [290, 198] width 19 height 19
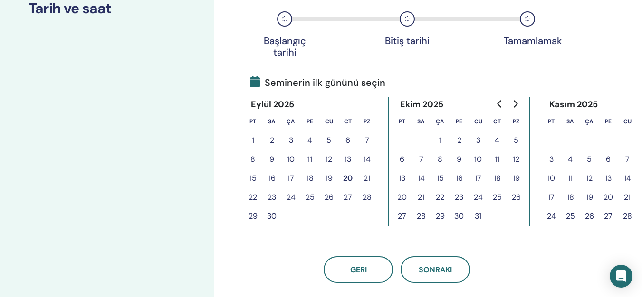
click at [310, 198] on button "25" at bounding box center [309, 197] width 19 height 19
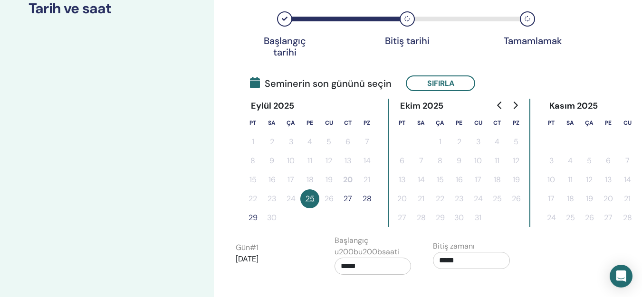
click at [314, 200] on button "25" at bounding box center [309, 198] width 19 height 19
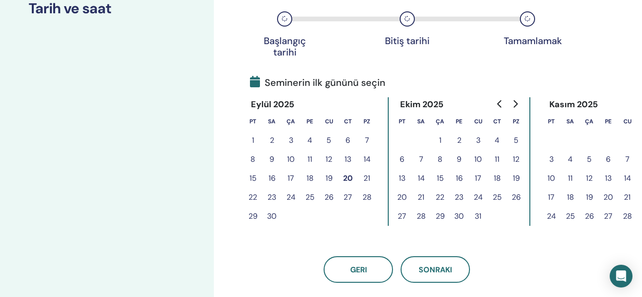
click at [323, 200] on button "26" at bounding box center [328, 197] width 19 height 19
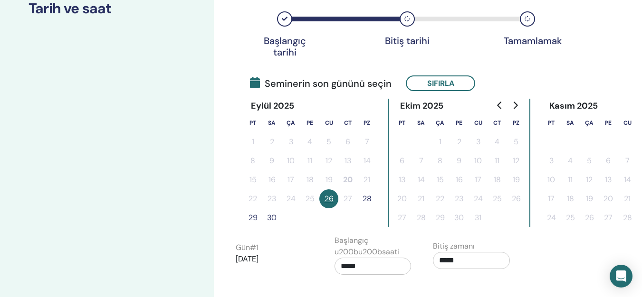
click at [325, 200] on button "26" at bounding box center [328, 198] width 19 height 19
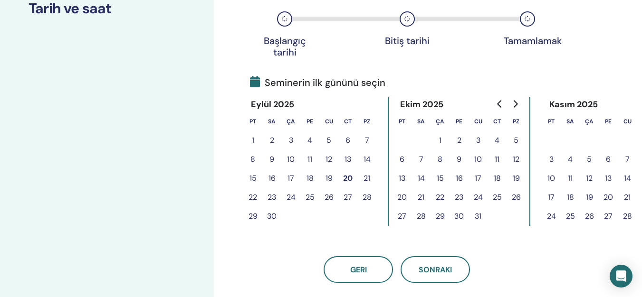
drag, startPoint x: 336, startPoint y: 200, endPoint x: 342, endPoint y: 200, distance: 6.6
click at [336, 200] on button "26" at bounding box center [328, 197] width 19 height 19
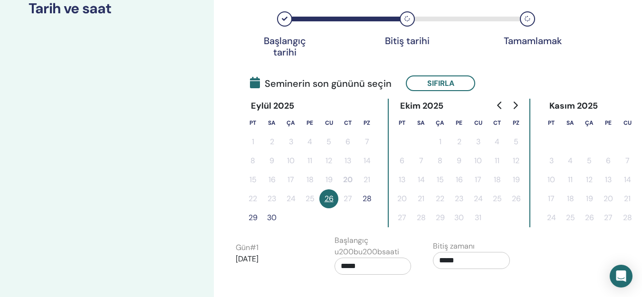
click at [272, 217] on button "30" at bounding box center [271, 217] width 19 height 19
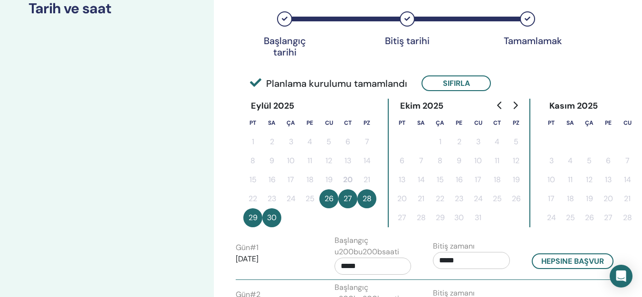
click at [254, 218] on button "29" at bounding box center [252, 217] width 19 height 19
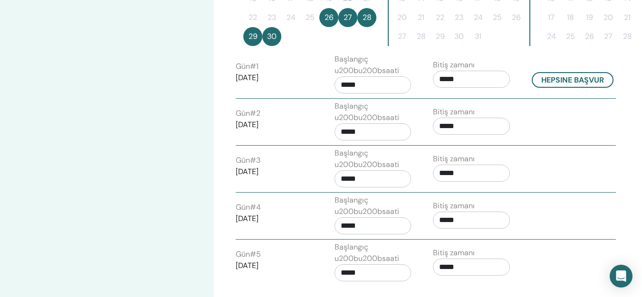
scroll to position [351, 0]
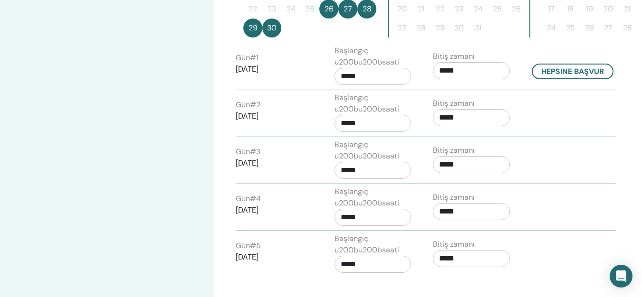
drag, startPoint x: 264, startPoint y: 251, endPoint x: 255, endPoint y: 247, distance: 9.4
drag, startPoint x: 255, startPoint y: 247, endPoint x: 245, endPoint y: 249, distance: 11.2
click at [245, 249] on label "Gün # 5" at bounding box center [248, 245] width 25 height 11
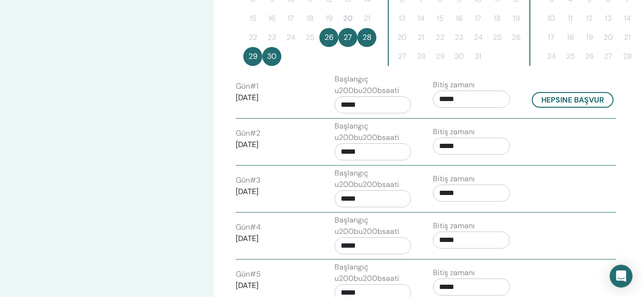
scroll to position [303, 0]
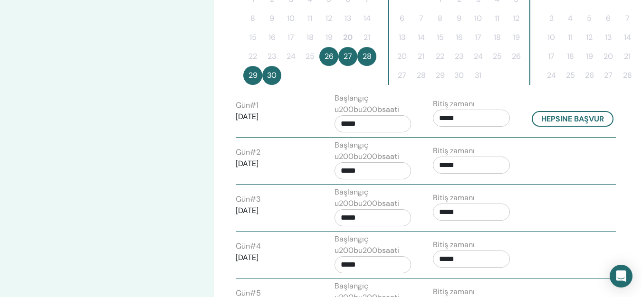
click at [275, 76] on button "30" at bounding box center [271, 75] width 19 height 19
click at [249, 75] on button "29" at bounding box center [252, 75] width 19 height 19
click at [249, 74] on button "29" at bounding box center [252, 75] width 19 height 19
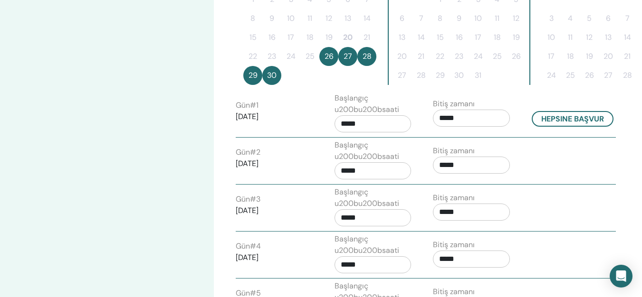
click at [252, 73] on button "29" at bounding box center [252, 75] width 19 height 19
click at [331, 55] on button "26" at bounding box center [328, 56] width 19 height 19
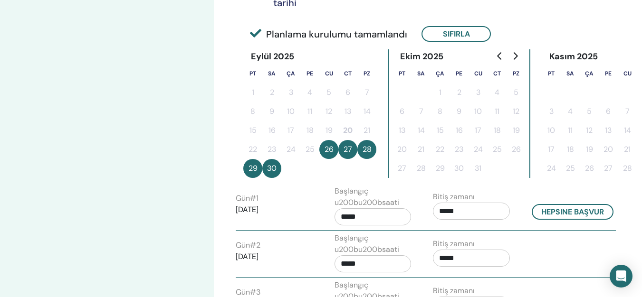
scroll to position [208, 0]
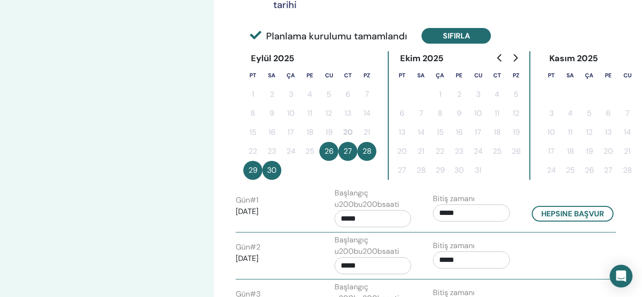
click at [460, 36] on button "Sıfırla" at bounding box center [455, 36] width 69 height 16
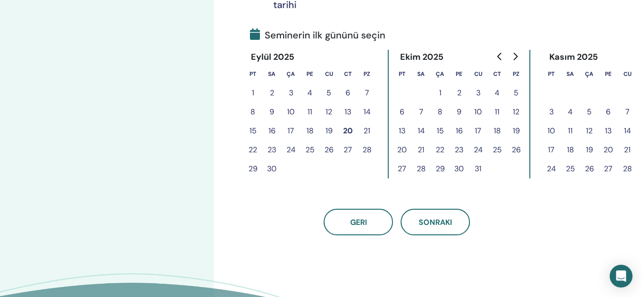
click at [328, 147] on button "26" at bounding box center [328, 150] width 19 height 19
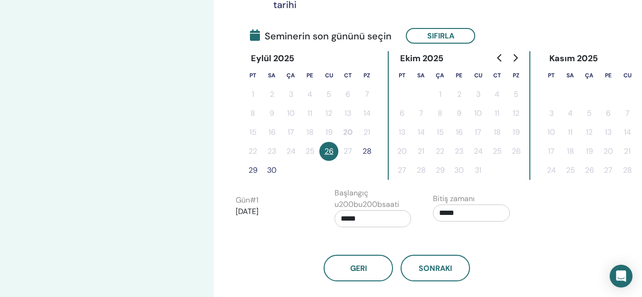
click at [328, 147] on button "26" at bounding box center [328, 151] width 19 height 19
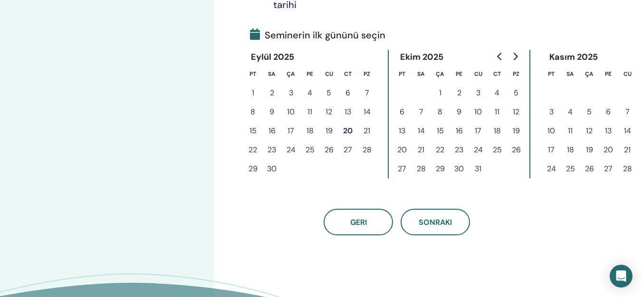
click at [328, 147] on button "26" at bounding box center [328, 150] width 19 height 19
click at [328, 146] on button "26" at bounding box center [328, 150] width 19 height 19
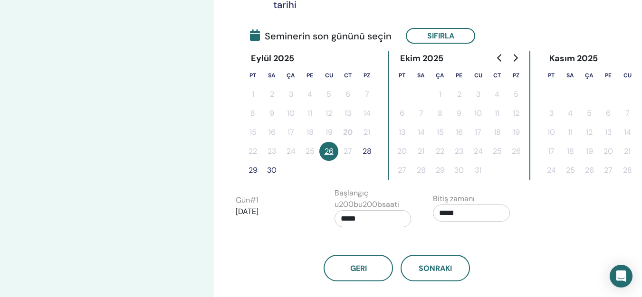
click at [367, 151] on button "28" at bounding box center [366, 151] width 19 height 19
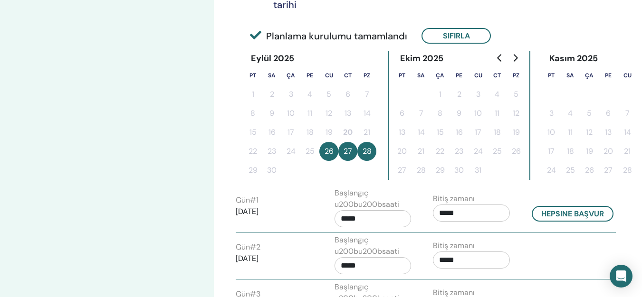
click at [339, 149] on button "27" at bounding box center [347, 151] width 19 height 19
drag, startPoint x: 338, startPoint y: 151, endPoint x: 371, endPoint y: 155, distance: 33.5
click at [371, 155] on tr "22 23 24 25 26 27 28" at bounding box center [309, 151] width 133 height 19
click at [241, 168] on div "Eylül 2025 Pt Sa Ça Pe Cu Ct Pz 1 2 3 4 5 6 7 8 9 10 11 12 13 14 15 16 17 18 19…" at bounding box center [397, 115] width 322 height 129
drag, startPoint x: 465, startPoint y: 39, endPoint x: 472, endPoint y: 65, distance: 26.4
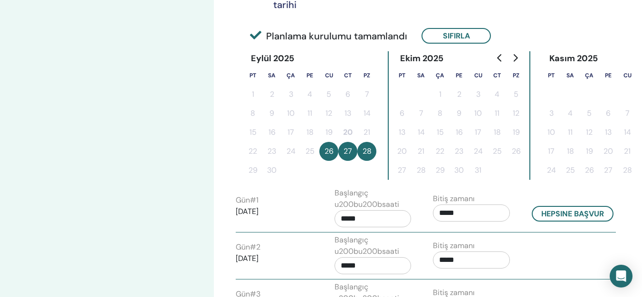
click at [466, 39] on button "Sıfırla" at bounding box center [455, 36] width 69 height 16
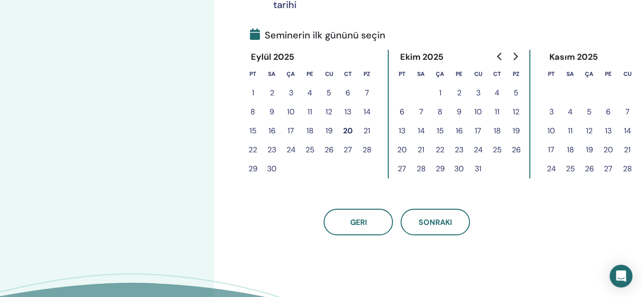
click at [440, 93] on button "1" at bounding box center [439, 93] width 19 height 19
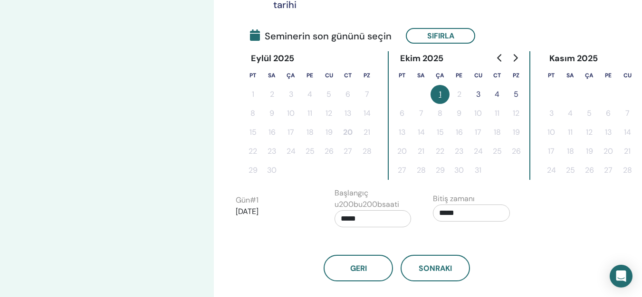
drag, startPoint x: 481, startPoint y: 95, endPoint x: 485, endPoint y: 96, distance: 4.8
click at [481, 95] on button "3" at bounding box center [477, 94] width 19 height 19
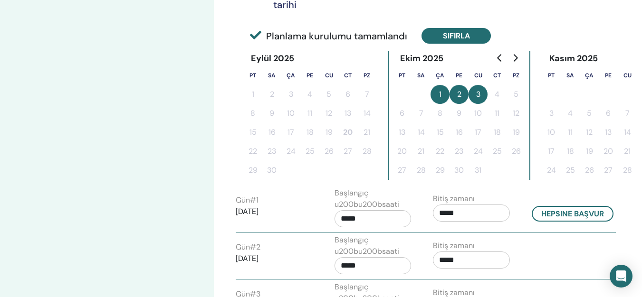
click at [456, 41] on button "Sıfırla" at bounding box center [455, 36] width 69 height 16
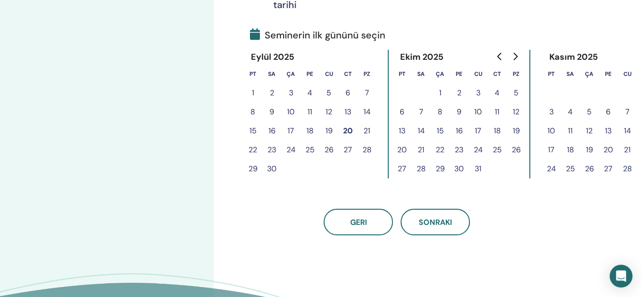
click at [366, 133] on button "21" at bounding box center [366, 131] width 19 height 19
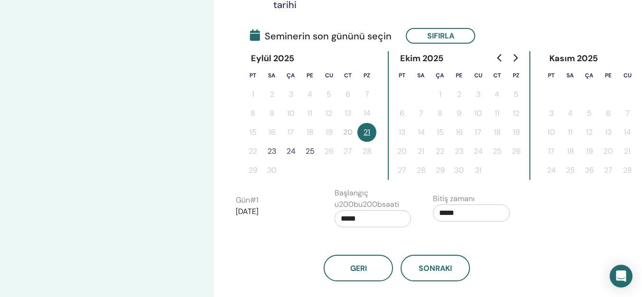
click at [367, 132] on button "21" at bounding box center [366, 132] width 19 height 19
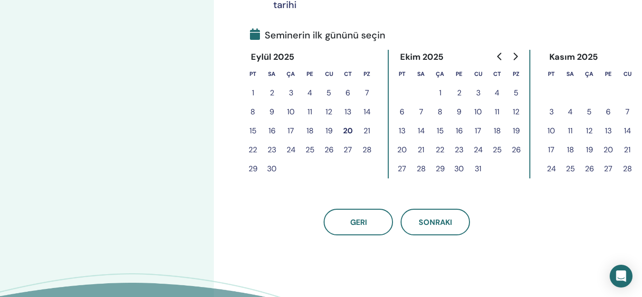
click at [261, 149] on button "22" at bounding box center [252, 150] width 19 height 19
click at [255, 151] on button "22" at bounding box center [252, 150] width 19 height 19
click at [266, 151] on button "23" at bounding box center [271, 150] width 19 height 19
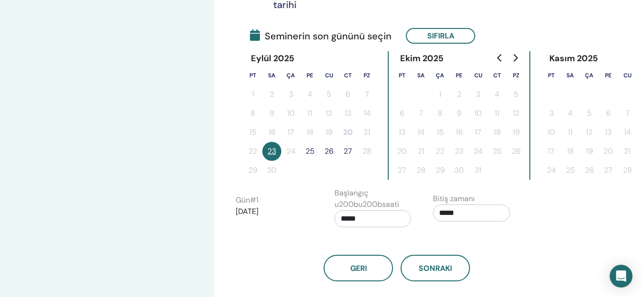
click at [271, 151] on button "23" at bounding box center [271, 151] width 19 height 19
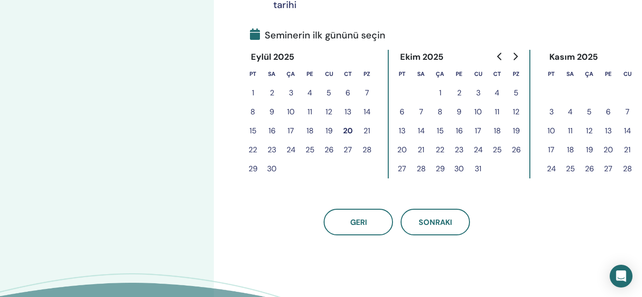
drag, startPoint x: 280, startPoint y: 150, endPoint x: 286, endPoint y: 151, distance: 6.2
click at [281, 150] on button "23" at bounding box center [271, 150] width 19 height 19
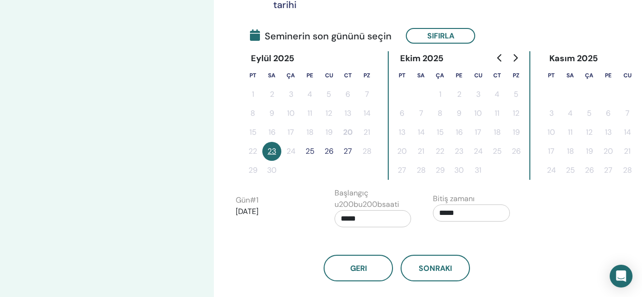
click at [312, 151] on button "25" at bounding box center [309, 151] width 19 height 19
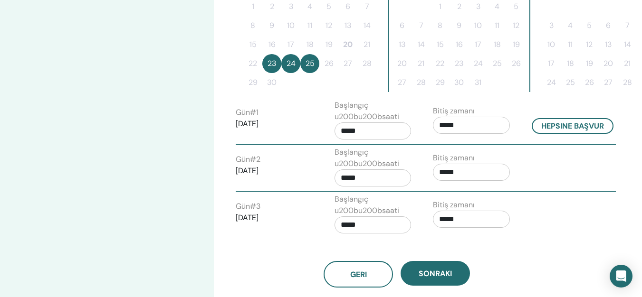
scroll to position [303, 0]
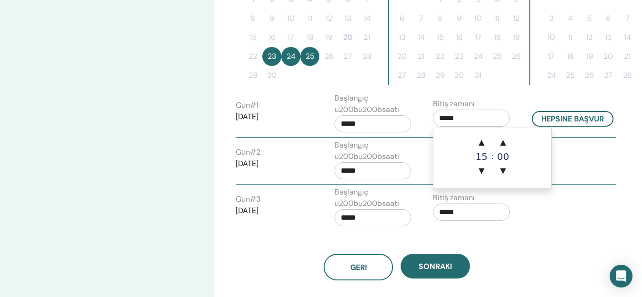
click at [464, 117] on input "*****" at bounding box center [471, 118] width 77 height 17
click at [483, 142] on span "▲" at bounding box center [481, 142] width 19 height 19
click at [482, 145] on span "▲" at bounding box center [481, 142] width 19 height 19
click at [483, 142] on span "▲" at bounding box center [481, 142] width 19 height 19
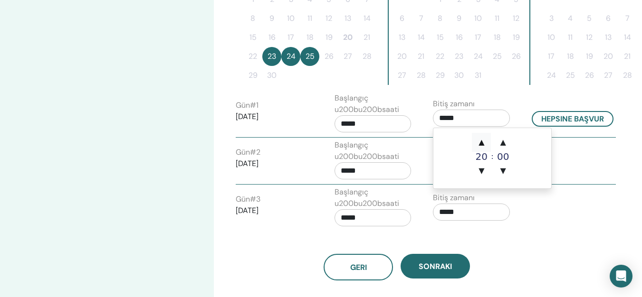
click at [483, 142] on span "▲" at bounding box center [481, 142] width 19 height 19
click at [482, 170] on span "▼" at bounding box center [481, 170] width 19 height 19
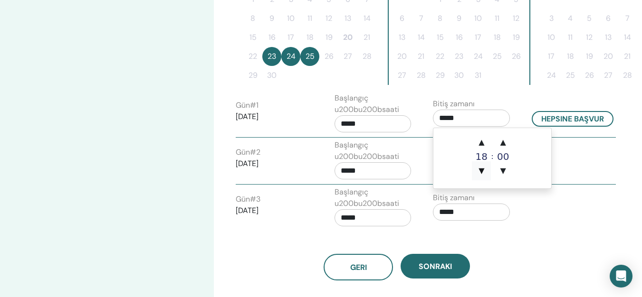
click at [482, 170] on span "▼" at bounding box center [481, 170] width 19 height 19
type input "*****"
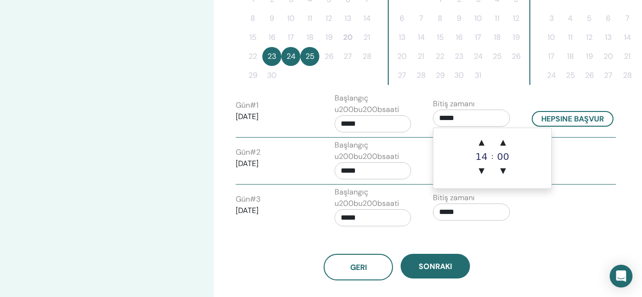
click at [376, 125] on input "*****" at bounding box center [372, 123] width 77 height 17
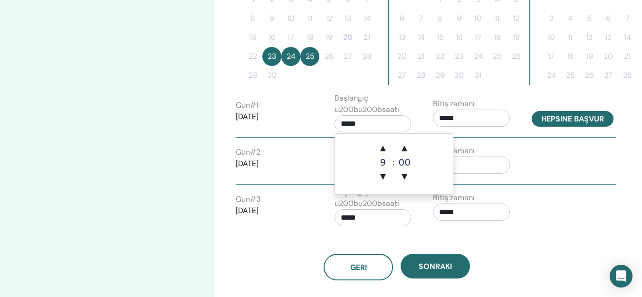
click at [590, 120] on button "Hepsine başvur" at bounding box center [572, 119] width 82 height 16
type input "*****"
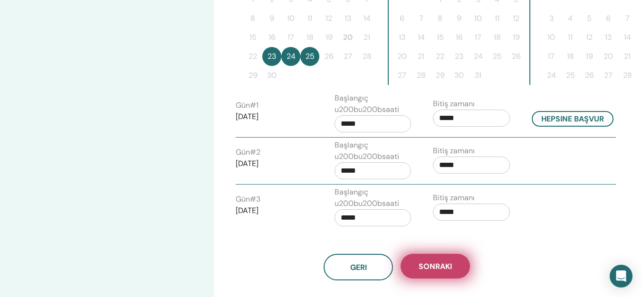
click at [437, 263] on span "Sonraki" at bounding box center [434, 267] width 33 height 10
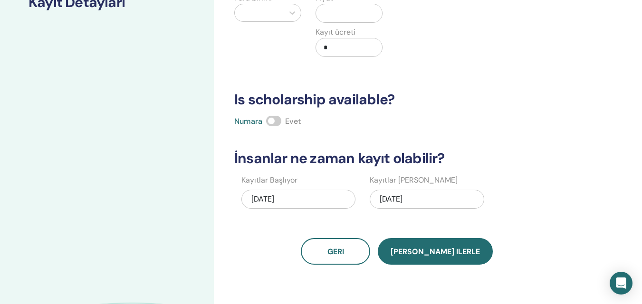
scroll to position [113, 0]
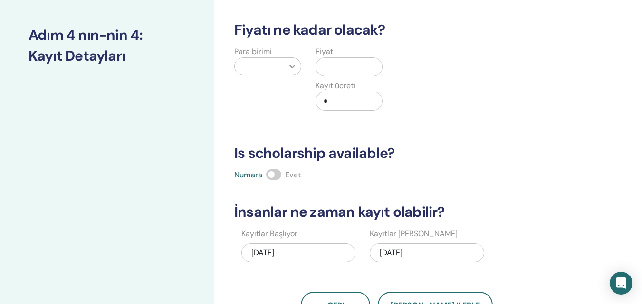
click at [287, 66] on div at bounding box center [292, 66] width 17 height 17
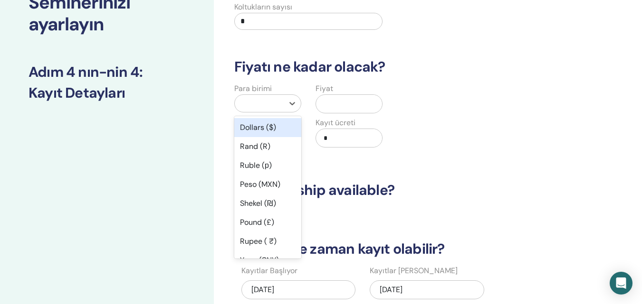
scroll to position [0, 0]
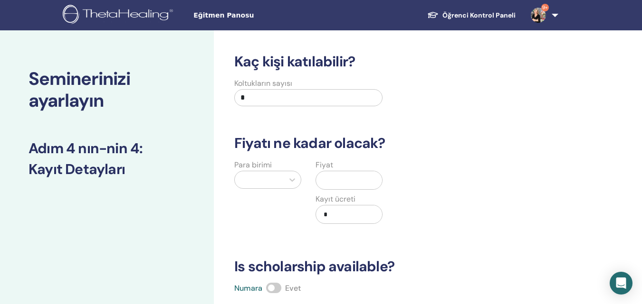
click at [262, 99] on input "*" at bounding box center [308, 97] width 148 height 17
type input "**"
click at [289, 180] on icon at bounding box center [291, 179] width 9 height 9
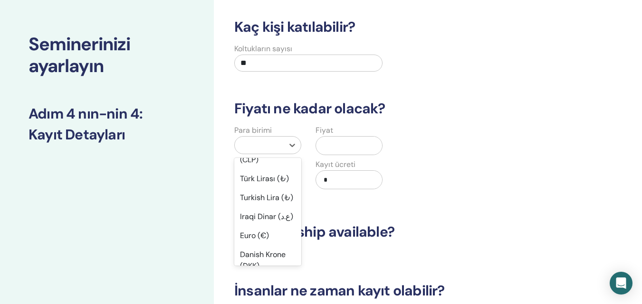
scroll to position [841, 0]
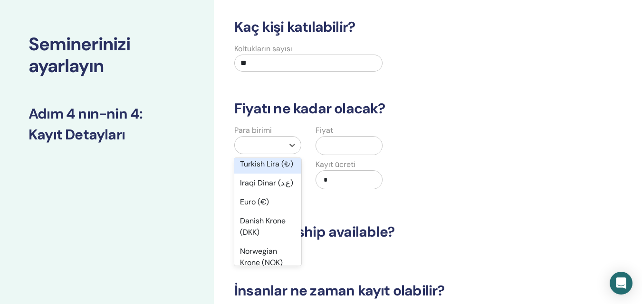
click at [272, 174] on div "Turkish Lira (₺)" at bounding box center [267, 164] width 67 height 19
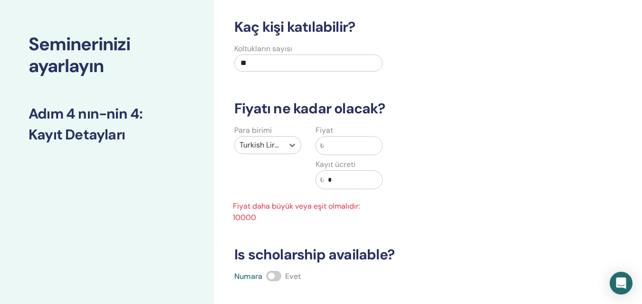
click at [339, 149] on input "text" at bounding box center [353, 146] width 58 height 18
click at [340, 176] on input "*" at bounding box center [353, 180] width 58 height 18
click at [340, 143] on input "text" at bounding box center [353, 146] width 58 height 18
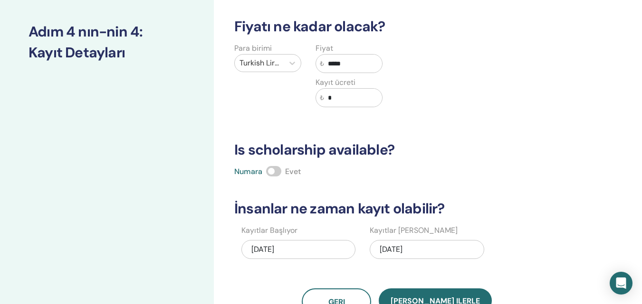
scroll to position [177, 0]
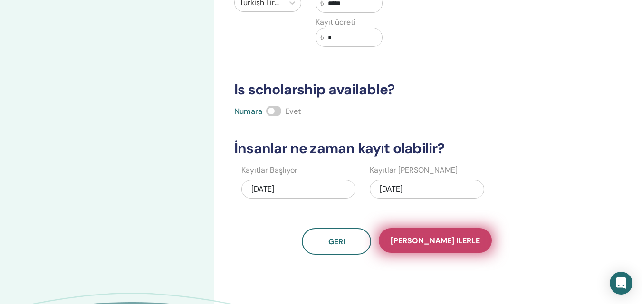
type input "*****"
click at [436, 241] on span "Kaydet ilerle" at bounding box center [434, 241] width 89 height 10
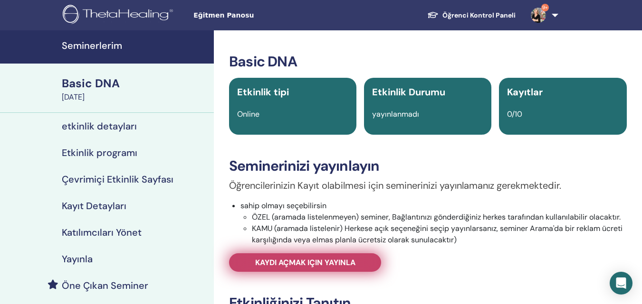
click at [331, 261] on span "Kaydı açmak için yayınla" at bounding box center [305, 263] width 100 height 10
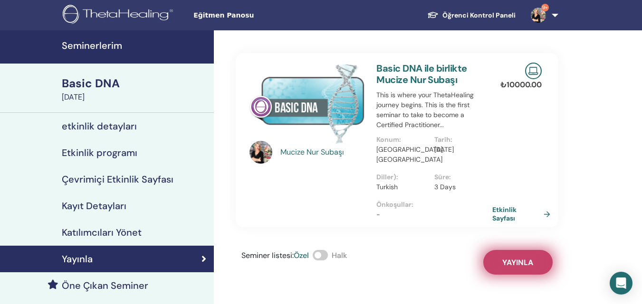
click at [509, 258] on span "Yayınla" at bounding box center [517, 263] width 31 height 10
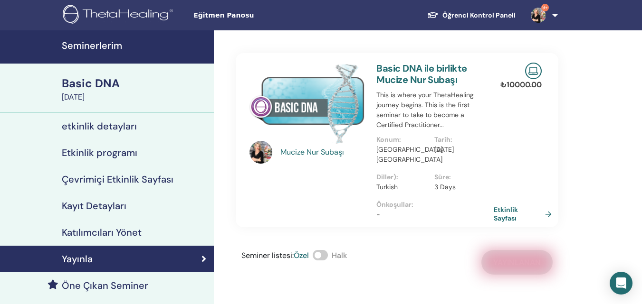
click at [539, 216] on link "Etkinlik Sayfası" at bounding box center [524, 214] width 62 height 17
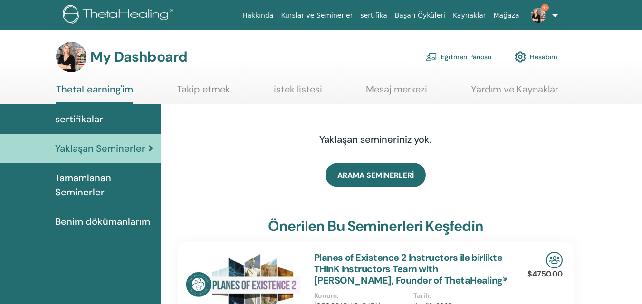
click at [453, 54] on link "Eğitmen Panosu" at bounding box center [458, 57] width 66 height 21
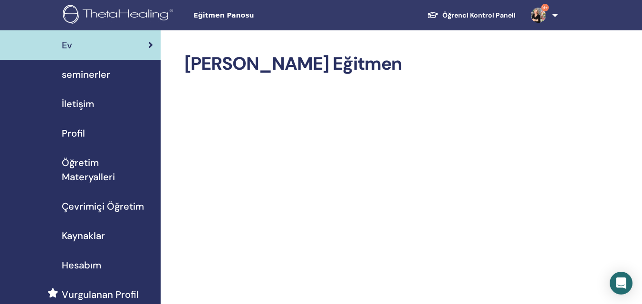
click at [100, 76] on span "seminerler" at bounding box center [86, 74] width 48 height 14
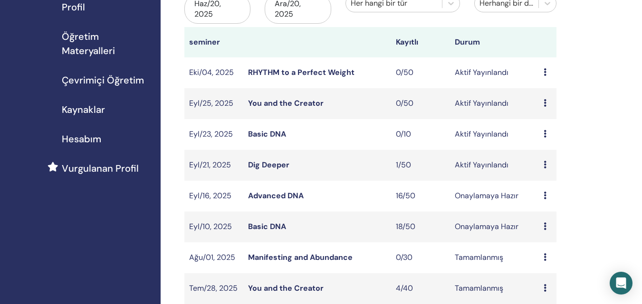
scroll to position [142, 0]
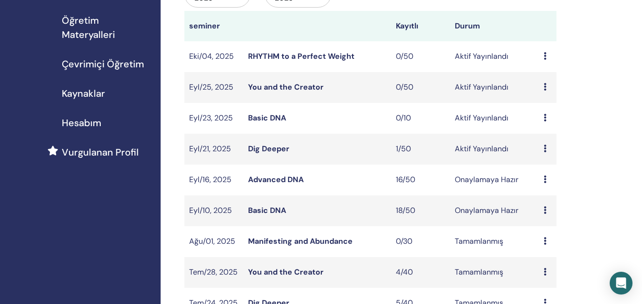
click at [261, 116] on link "Basic DNA" at bounding box center [267, 118] width 38 height 10
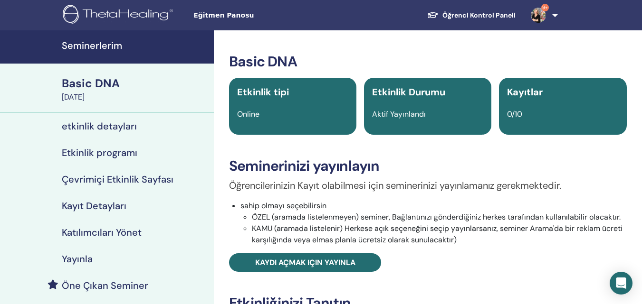
click at [107, 45] on h4 "Seminerlerim" at bounding box center [135, 45] width 146 height 11
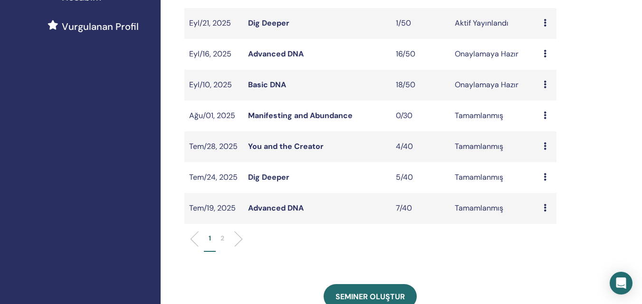
scroll to position [332, 0]
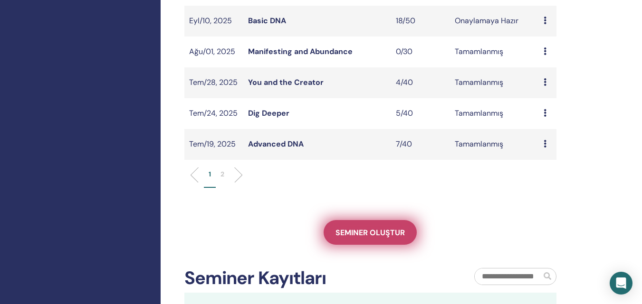
click at [360, 235] on span "Seminer oluştur" at bounding box center [369, 233] width 69 height 10
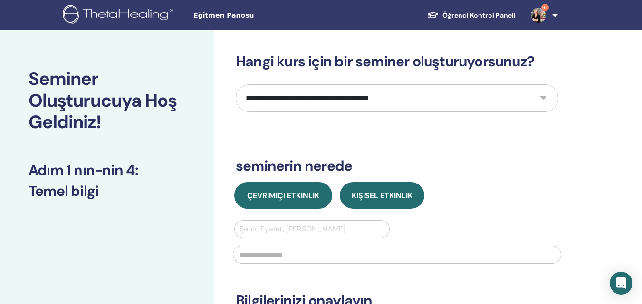
click at [284, 195] on span "Çevrimiçi Etkinlik" at bounding box center [283, 196] width 72 height 10
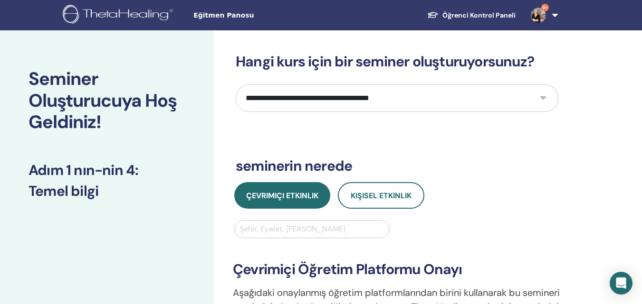
click at [301, 232] on div at bounding box center [311, 229] width 145 height 13
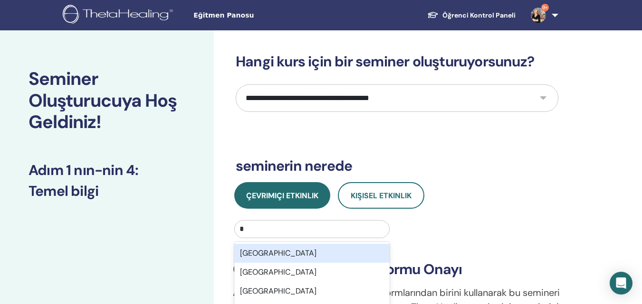
type input "*"
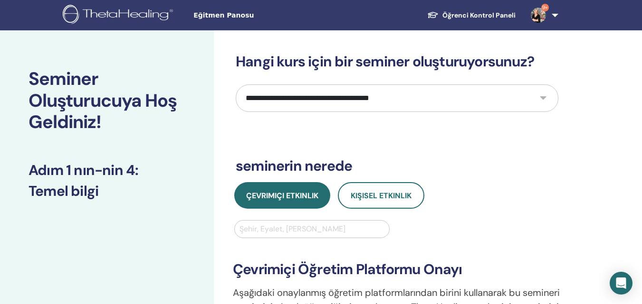
click at [533, 92] on select "**********" at bounding box center [397, 99] width 322 height 28
select select "*"
click at [236, 85] on select "**********" at bounding box center [397, 99] width 322 height 28
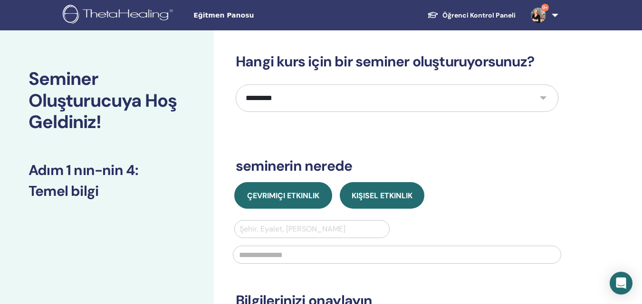
click at [305, 198] on span "Çevrimiçi Etkinlik" at bounding box center [283, 196] width 72 height 10
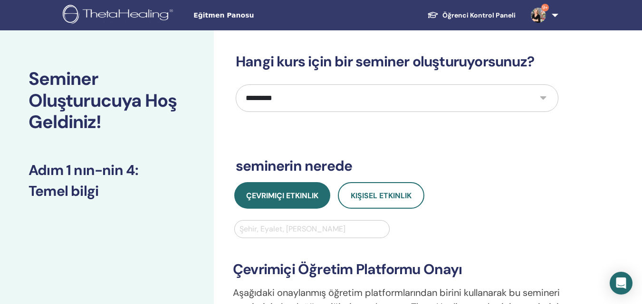
click at [288, 228] on div at bounding box center [311, 229] width 145 height 13
type input "*******"
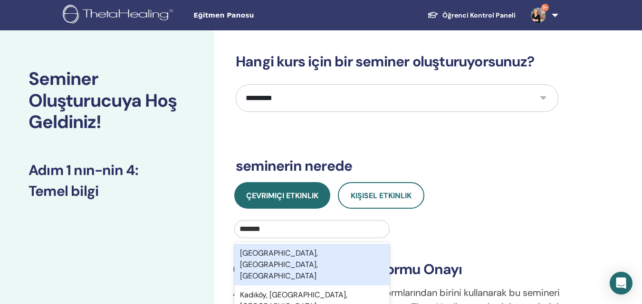
click at [298, 251] on div "Kadıköy, İstanbul, TUR" at bounding box center [311, 265] width 155 height 42
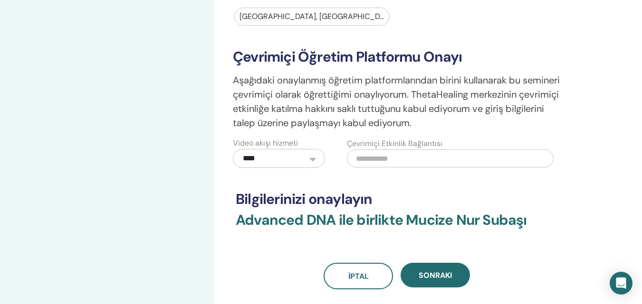
scroll to position [237, 0]
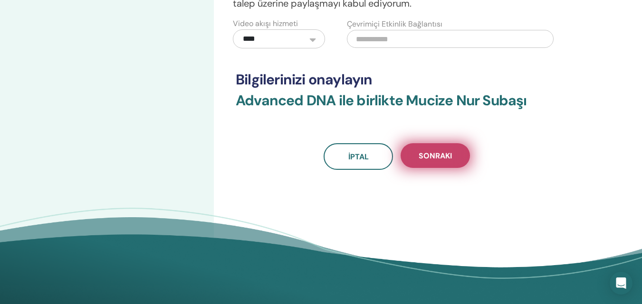
click at [449, 161] on span "Sonraki" at bounding box center [434, 156] width 33 height 10
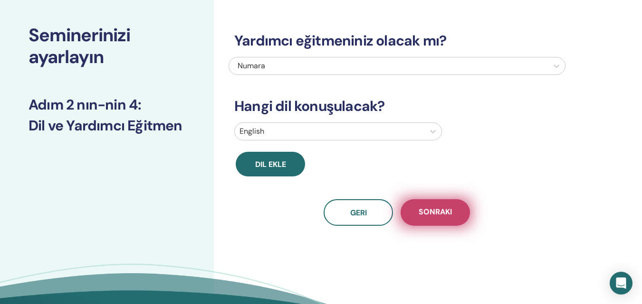
scroll to position [0, 0]
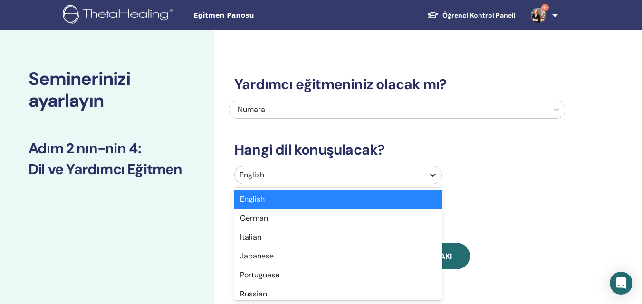
click at [430, 174] on icon at bounding box center [432, 174] width 9 height 9
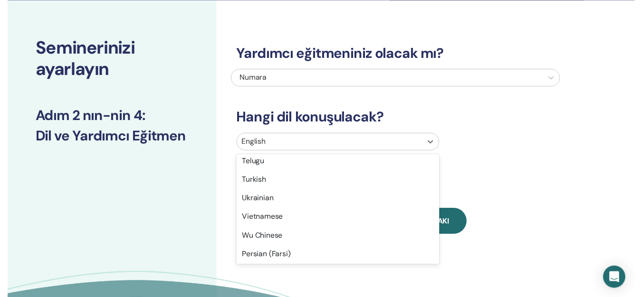
scroll to position [784, 0]
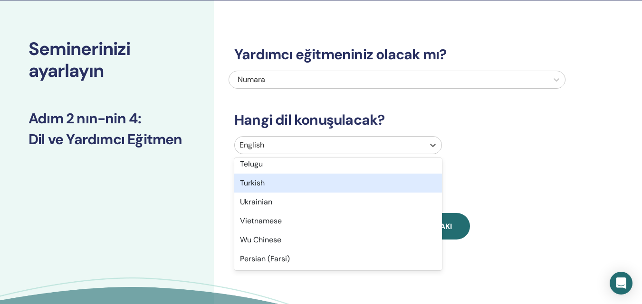
click at [320, 181] on div "Turkish" at bounding box center [338, 183] width 208 height 19
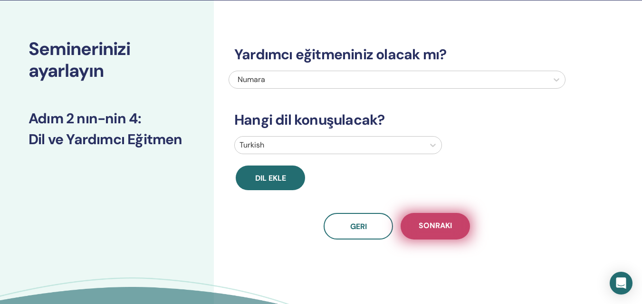
click at [435, 229] on span "Sonraki" at bounding box center [434, 227] width 33 height 12
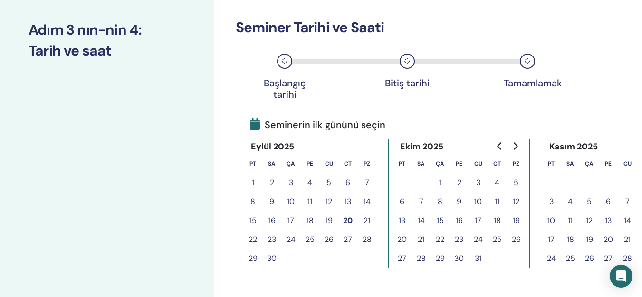
scroll to position [125, 0]
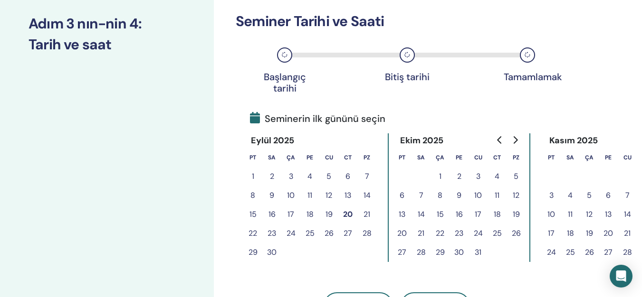
click at [252, 233] on button "22" at bounding box center [252, 233] width 19 height 19
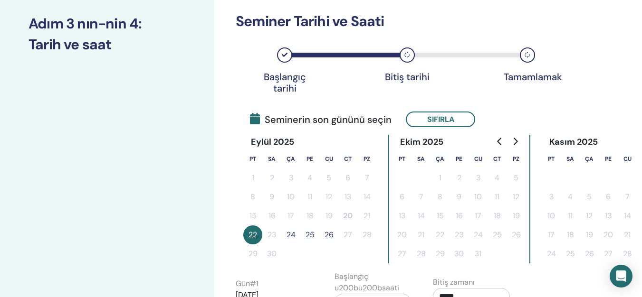
click at [286, 236] on button "24" at bounding box center [290, 235] width 19 height 19
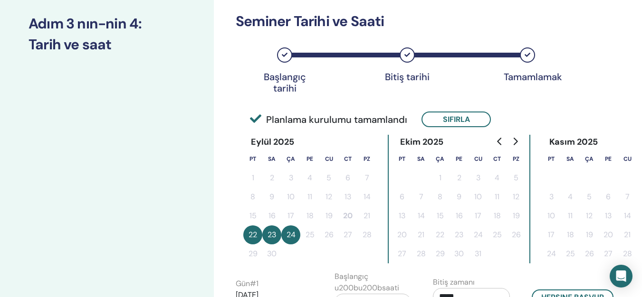
click at [278, 235] on button "23" at bounding box center [271, 235] width 19 height 19
click at [273, 235] on button "23" at bounding box center [271, 235] width 19 height 19
click at [276, 236] on button "23" at bounding box center [271, 235] width 19 height 19
click at [275, 236] on button "23" at bounding box center [271, 235] width 19 height 19
click at [443, 117] on button "Sıfırla" at bounding box center [455, 120] width 69 height 16
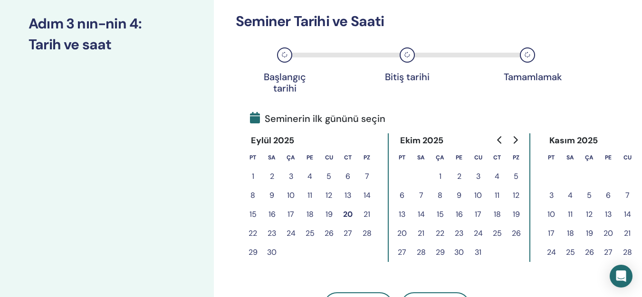
click at [290, 236] on button "24" at bounding box center [290, 233] width 19 height 19
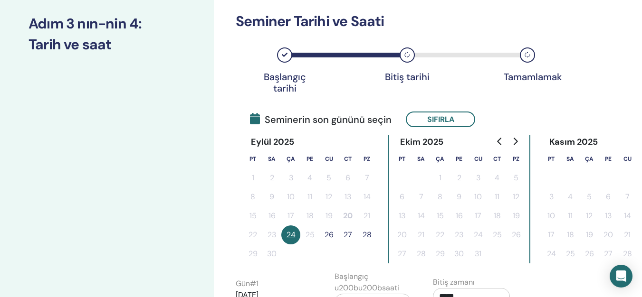
click at [325, 235] on button "26" at bounding box center [328, 235] width 19 height 19
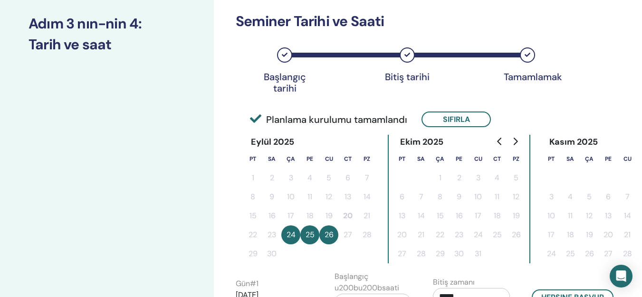
click at [330, 235] on button "26" at bounding box center [328, 235] width 19 height 19
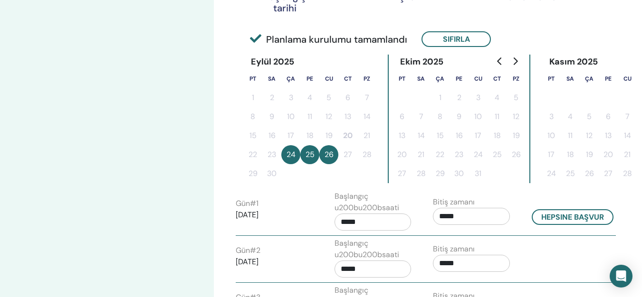
scroll to position [220, 0]
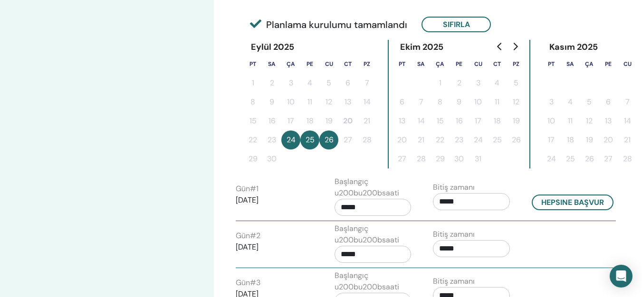
click at [464, 204] on input "*****" at bounding box center [471, 201] width 77 height 17
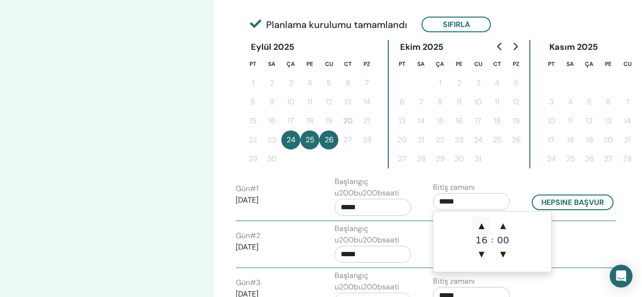
click at [482, 227] on span "▲" at bounding box center [481, 226] width 19 height 19
click at [482, 253] on span "▼" at bounding box center [481, 254] width 19 height 19
click at [481, 226] on span "▲" at bounding box center [481, 226] width 19 height 19
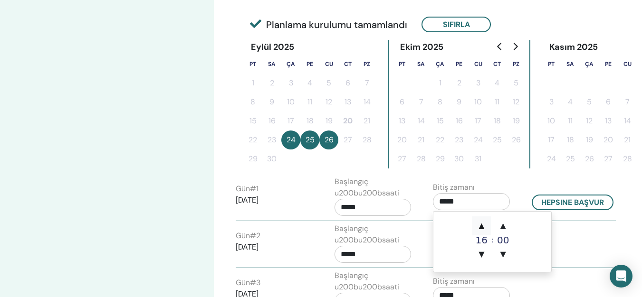
click at [481, 226] on span "▲" at bounding box center [481, 226] width 19 height 19
type input "*****"
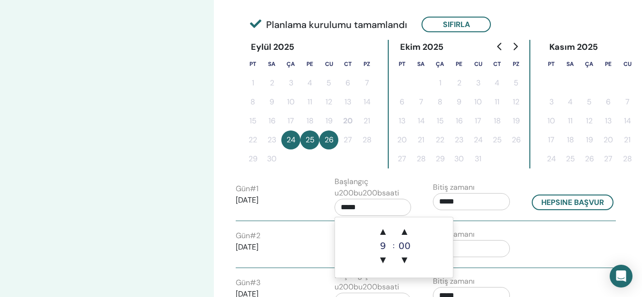
click at [378, 206] on input "*****" at bounding box center [372, 207] width 77 height 17
click at [385, 231] on span "▲" at bounding box center [382, 231] width 19 height 19
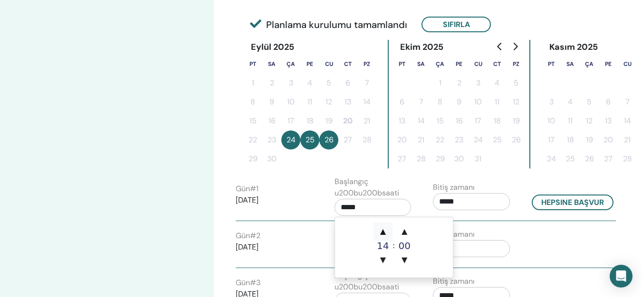
click at [385, 231] on span "▲" at bounding box center [382, 231] width 19 height 19
type input "*****"
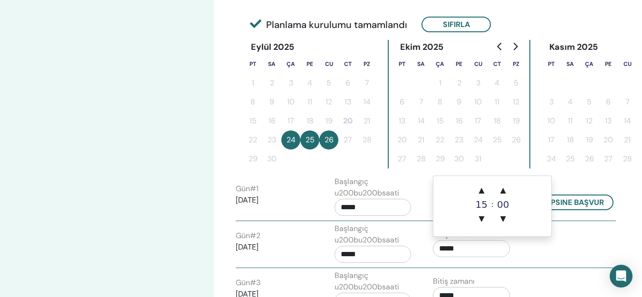
click at [499, 243] on input "*****" at bounding box center [471, 248] width 77 height 17
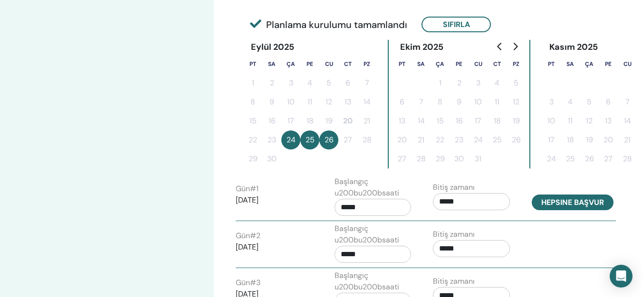
click at [568, 206] on button "Hepsine başvur" at bounding box center [572, 203] width 82 height 16
type input "*****"
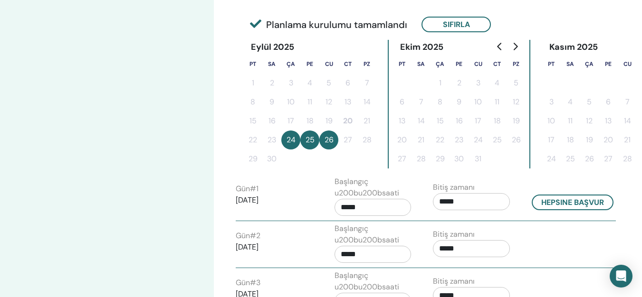
scroll to position [267, 0]
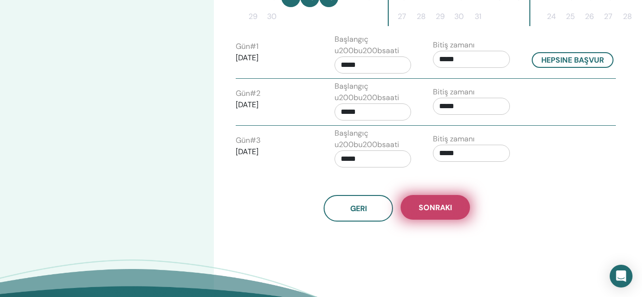
click at [433, 211] on span "Sonraki" at bounding box center [434, 208] width 33 height 10
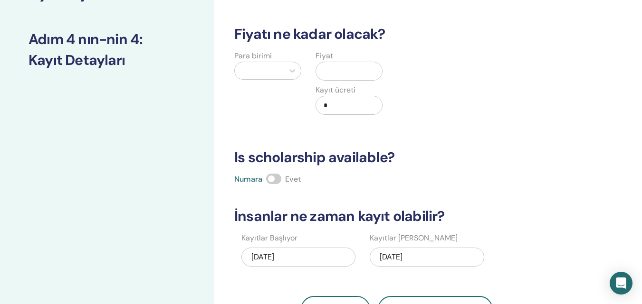
scroll to position [30, 0]
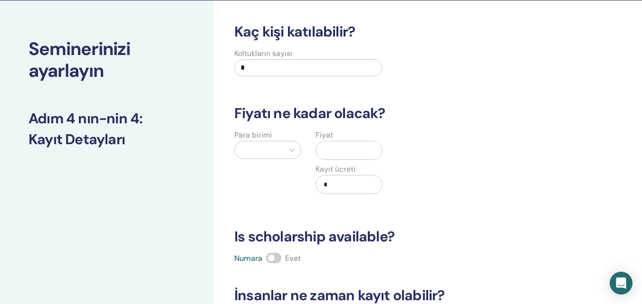
click at [267, 71] on input "*" at bounding box center [308, 67] width 148 height 17
type input "**"
click at [287, 151] on div at bounding box center [292, 150] width 17 height 17
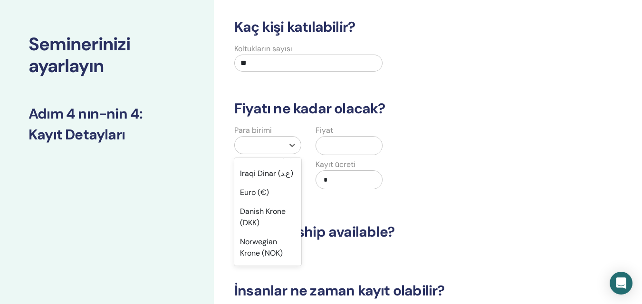
scroll to position [855, 0]
click at [276, 160] on div "Turkish Lira (₺)" at bounding box center [267, 150] width 67 height 19
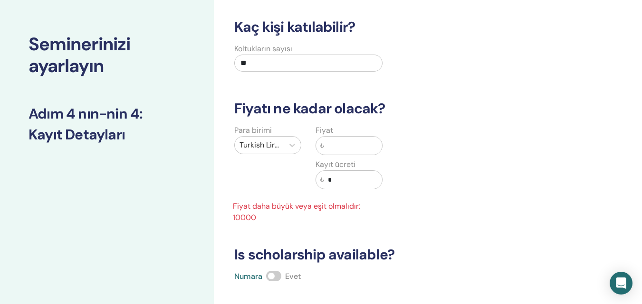
click at [335, 146] on input "text" at bounding box center [353, 146] width 58 height 18
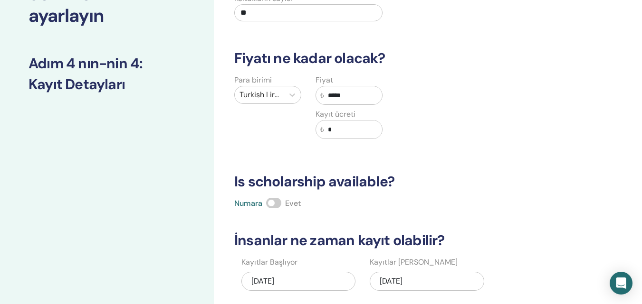
scroll to position [177, 0]
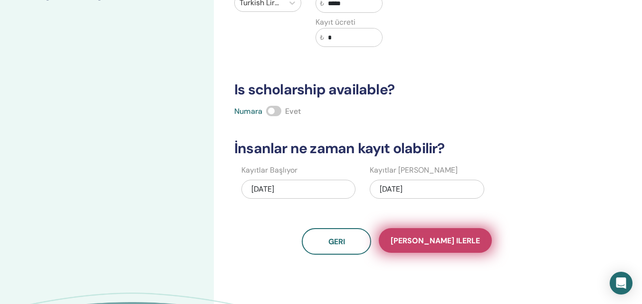
type input "*****"
click at [438, 239] on span "Kaydet ilerle" at bounding box center [434, 241] width 89 height 10
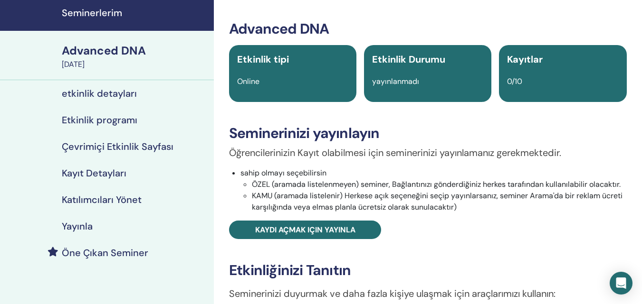
scroll to position [47, 0]
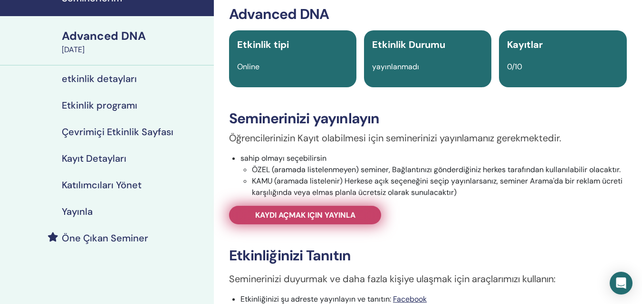
click at [314, 215] on span "Kaydı açmak için yayınla" at bounding box center [305, 215] width 100 height 10
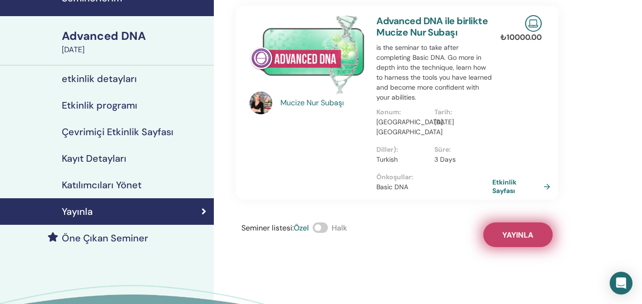
click at [525, 228] on button "Yayınla" at bounding box center [517, 235] width 69 height 25
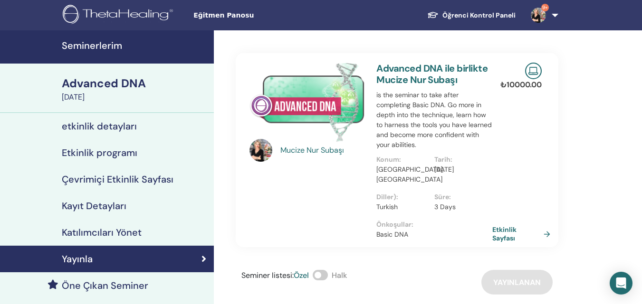
click at [108, 42] on h4 "Seminerlerim" at bounding box center [135, 45] width 146 height 11
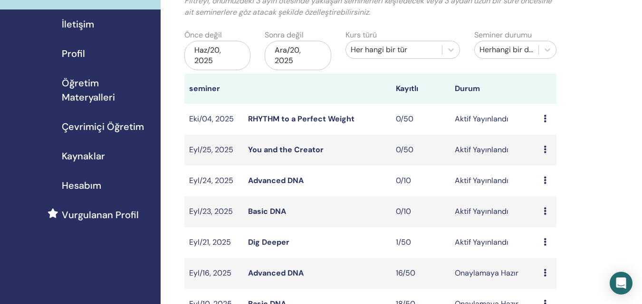
scroll to position [95, 0]
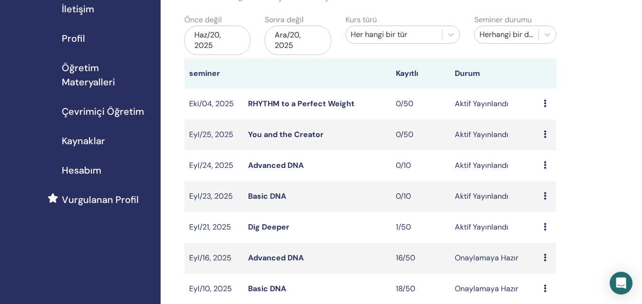
click at [287, 167] on link "Advanced DNA" at bounding box center [276, 166] width 56 height 10
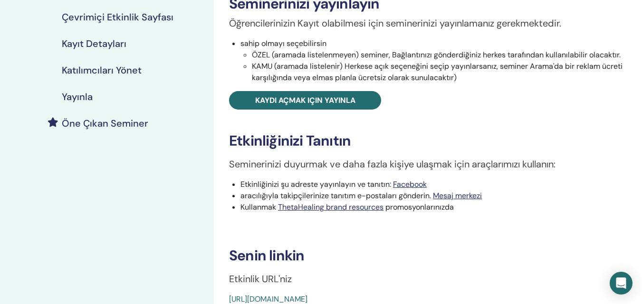
scroll to position [237, 0]
